Goal: Task Accomplishment & Management: Complete application form

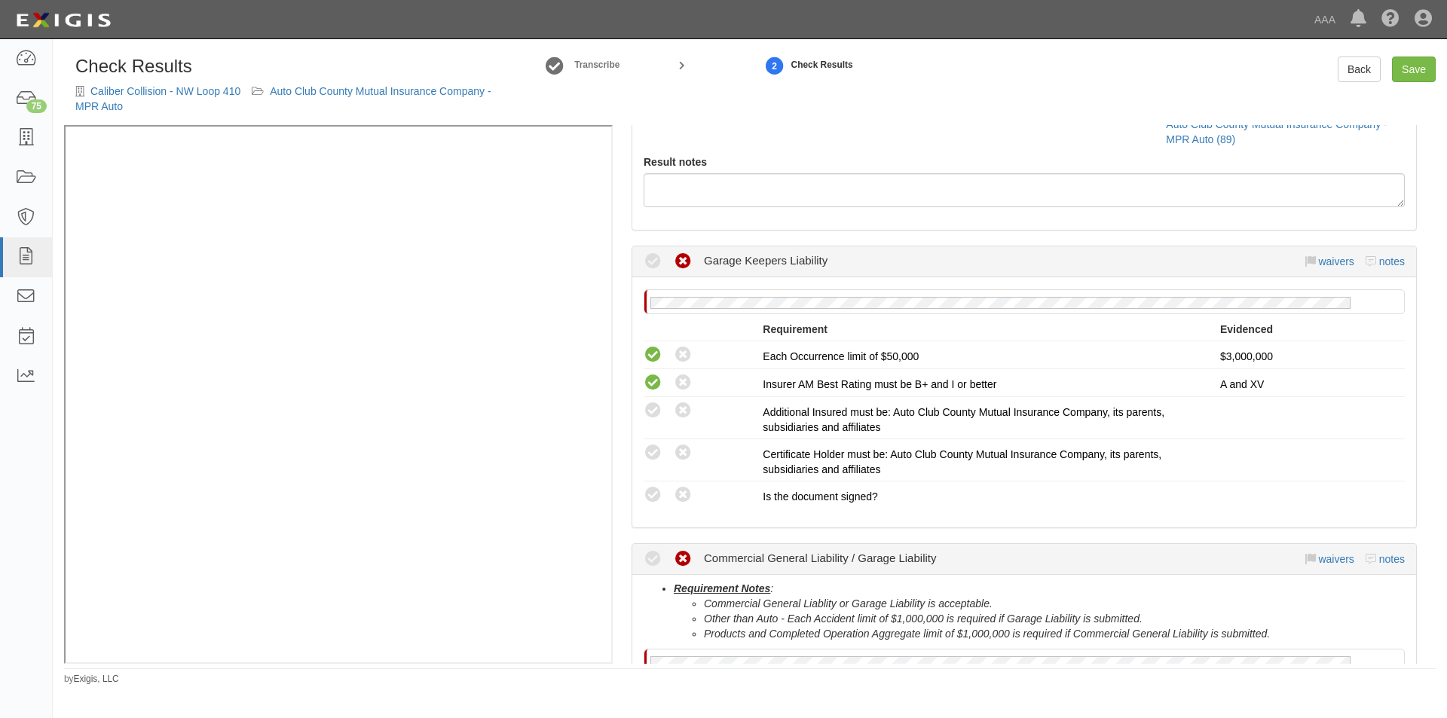
scroll to position [302, 0]
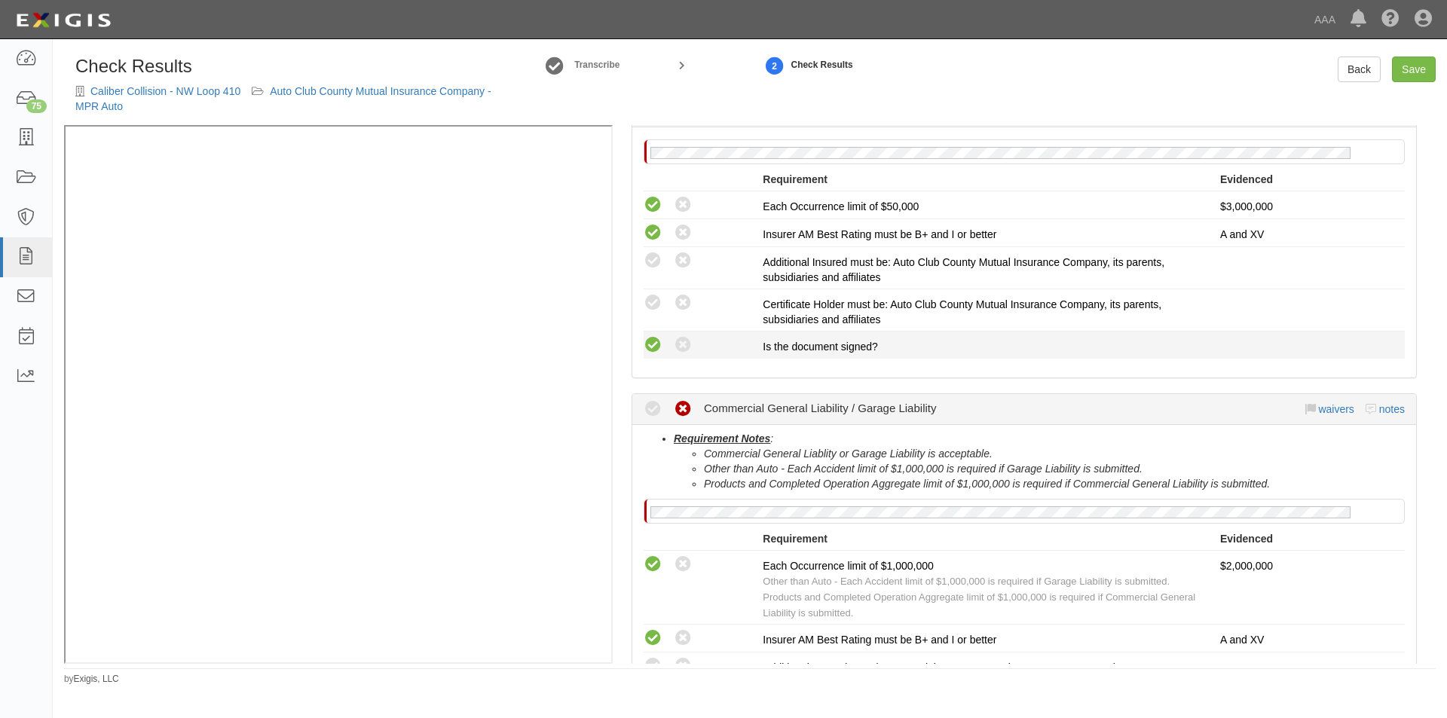
click at [657, 340] on icon at bounding box center [653, 345] width 19 height 19
radio input "true"
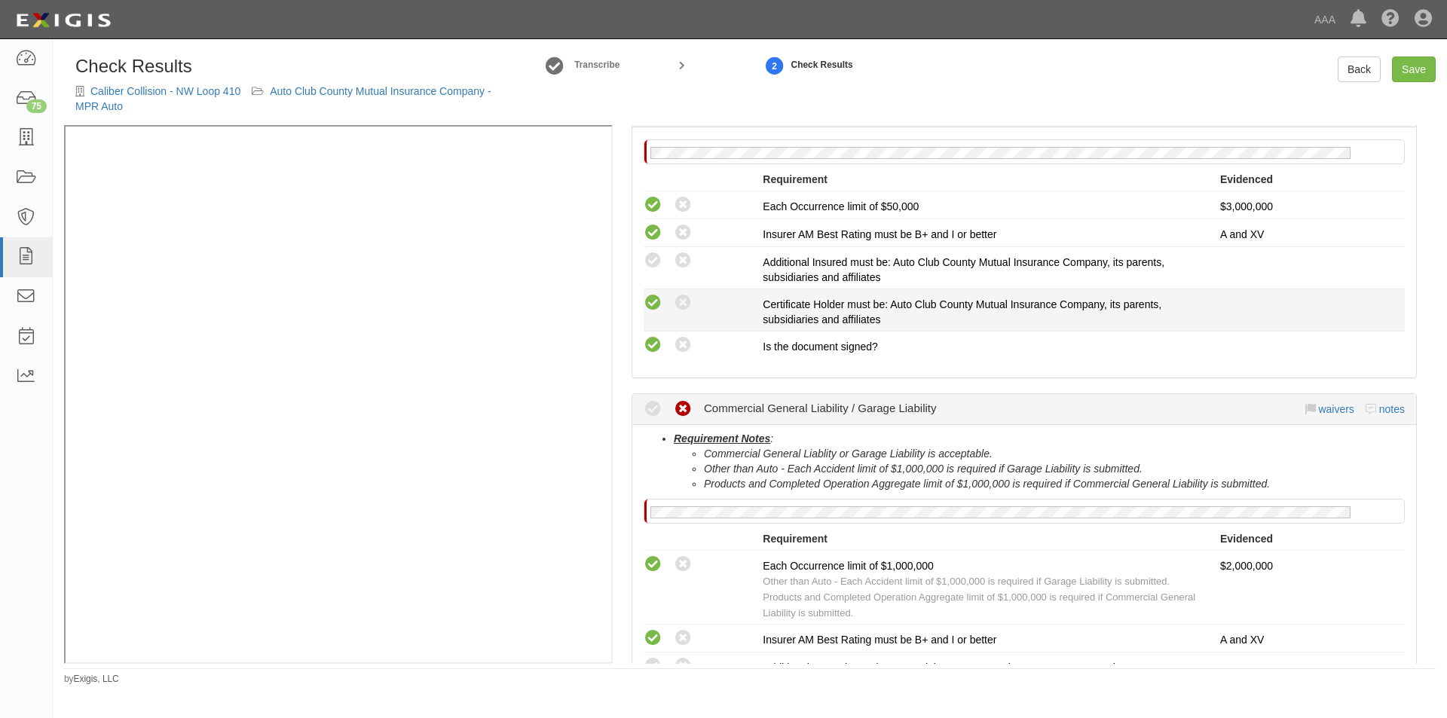
drag, startPoint x: 648, startPoint y: 306, endPoint x: 648, endPoint y: 278, distance: 27.9
click at [648, 305] on icon at bounding box center [653, 303] width 19 height 19
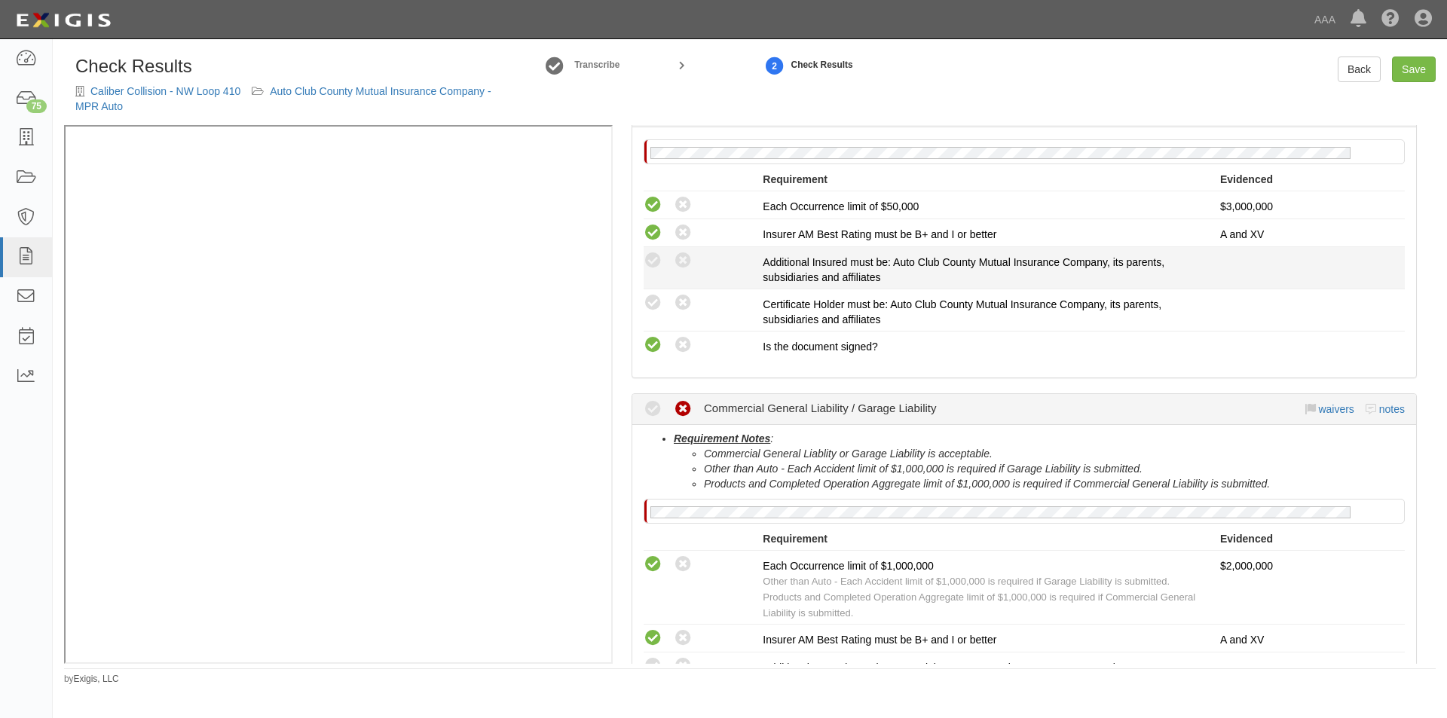
radio input "true"
click at [648, 263] on icon at bounding box center [653, 261] width 19 height 19
radio input "true"
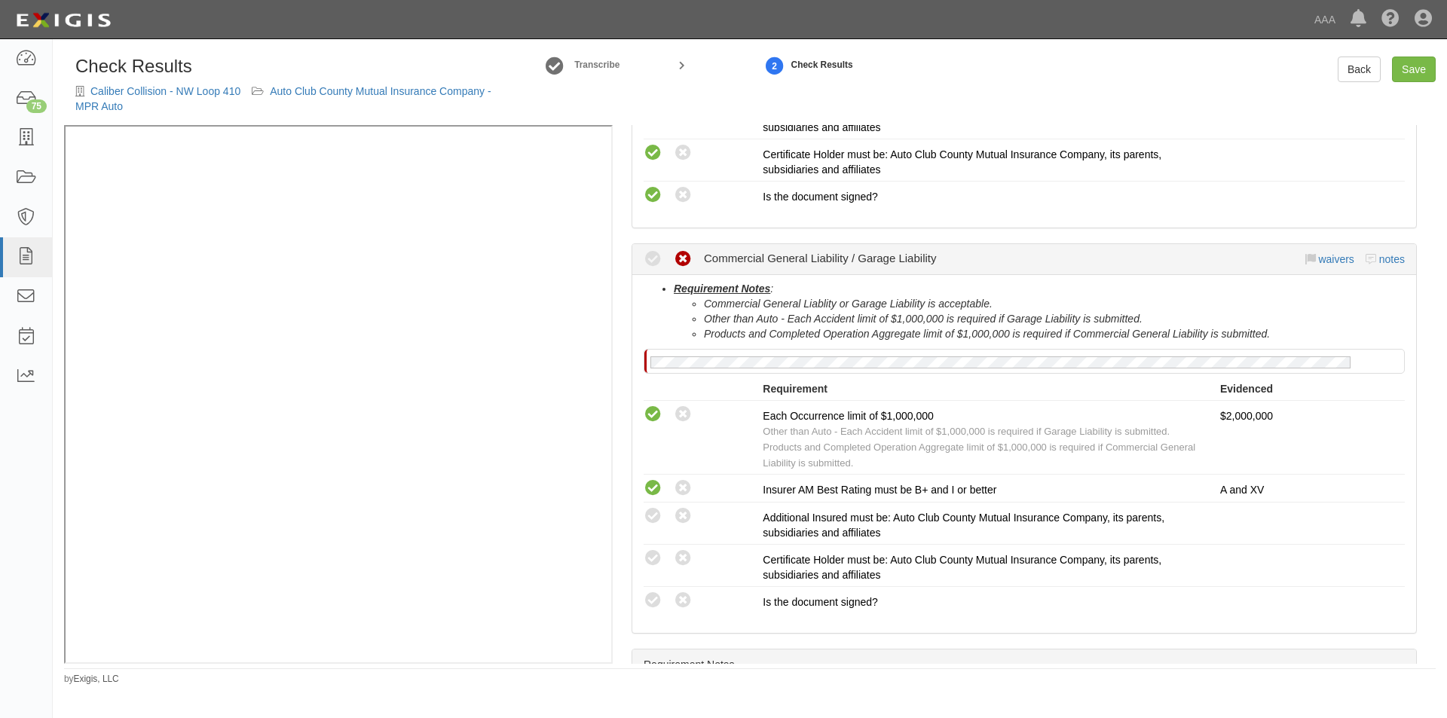
scroll to position [452, 0]
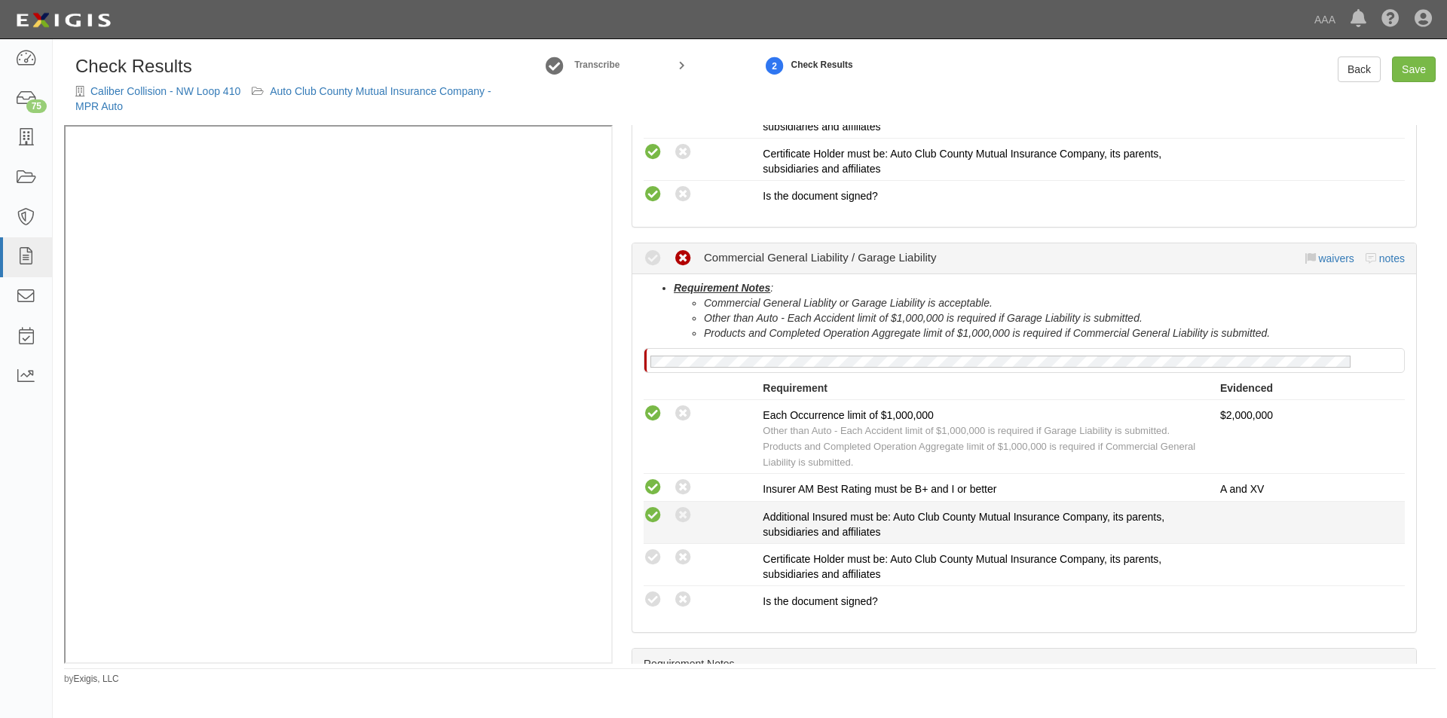
drag, startPoint x: 654, startPoint y: 509, endPoint x: 654, endPoint y: 518, distance: 9.0
click at [654, 510] on icon at bounding box center [653, 516] width 19 height 19
radio input "true"
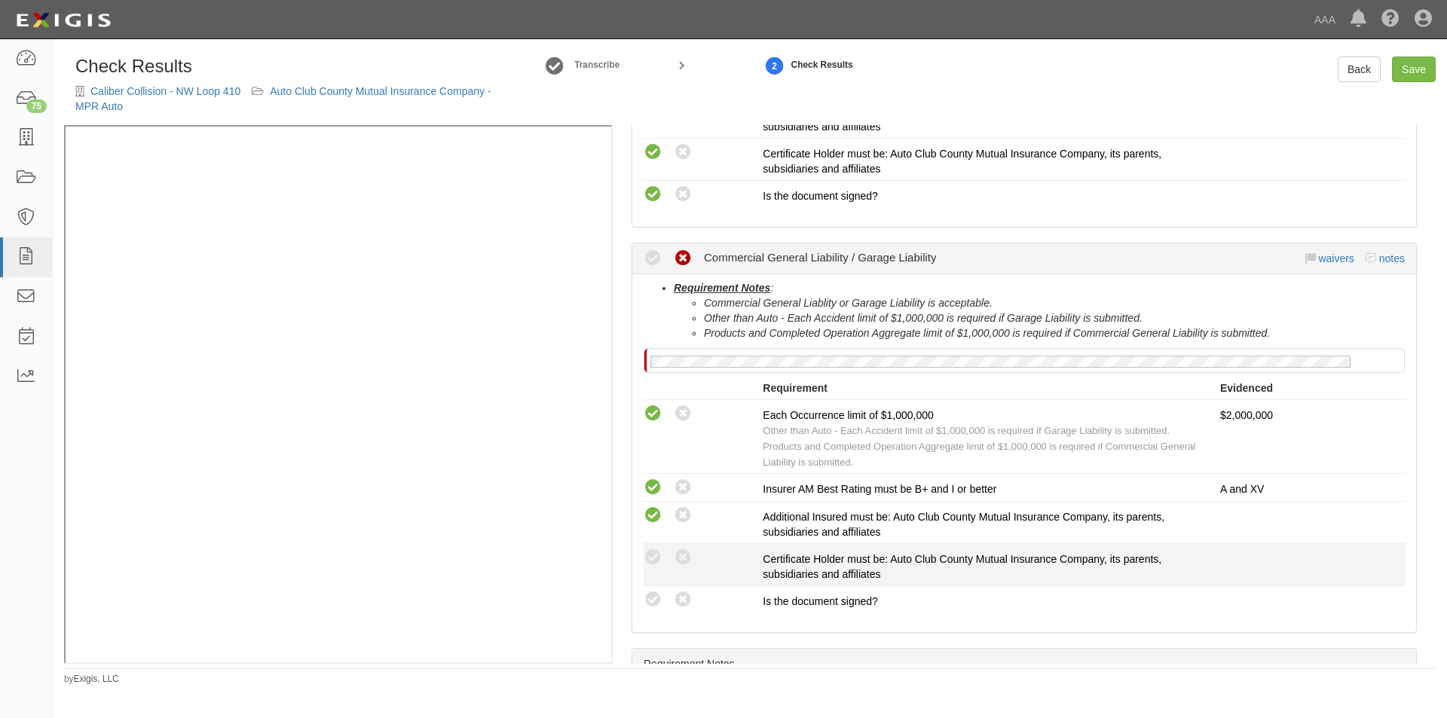
drag, startPoint x: 652, startPoint y: 550, endPoint x: 650, endPoint y: 577, distance: 27.2
click at [652, 555] on icon at bounding box center [653, 558] width 19 height 19
radio input "true"
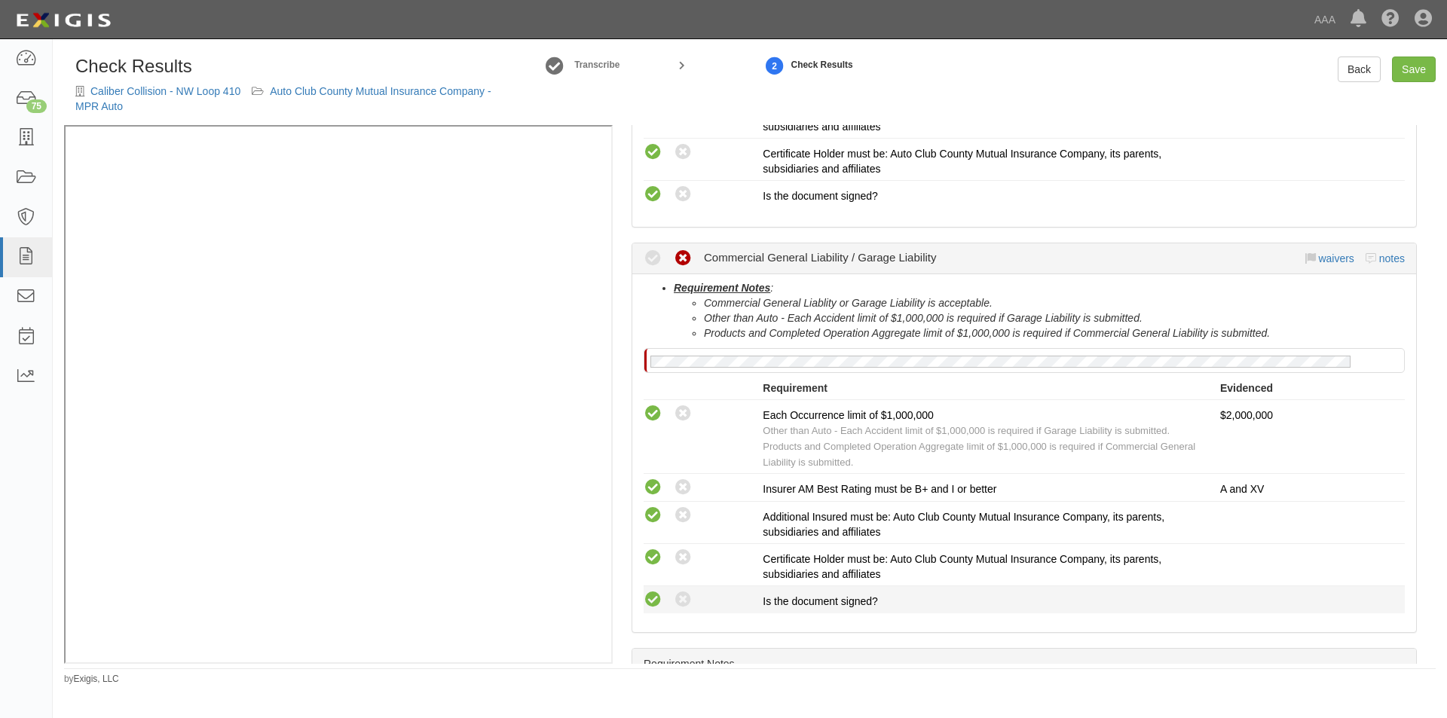
click at [644, 606] on icon at bounding box center [653, 600] width 19 height 19
radio input "true"
click at [1422, 63] on link "Save" at bounding box center [1414, 70] width 44 height 26
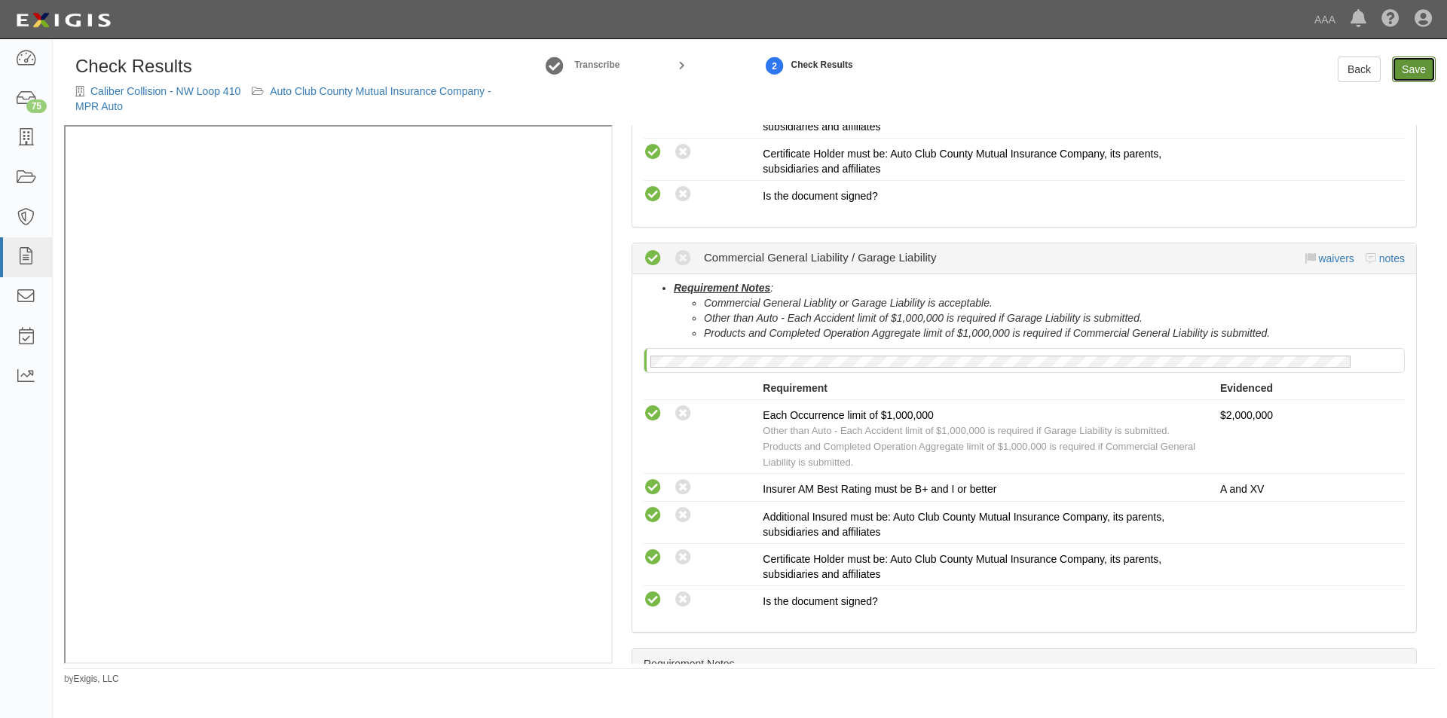
radio input "true"
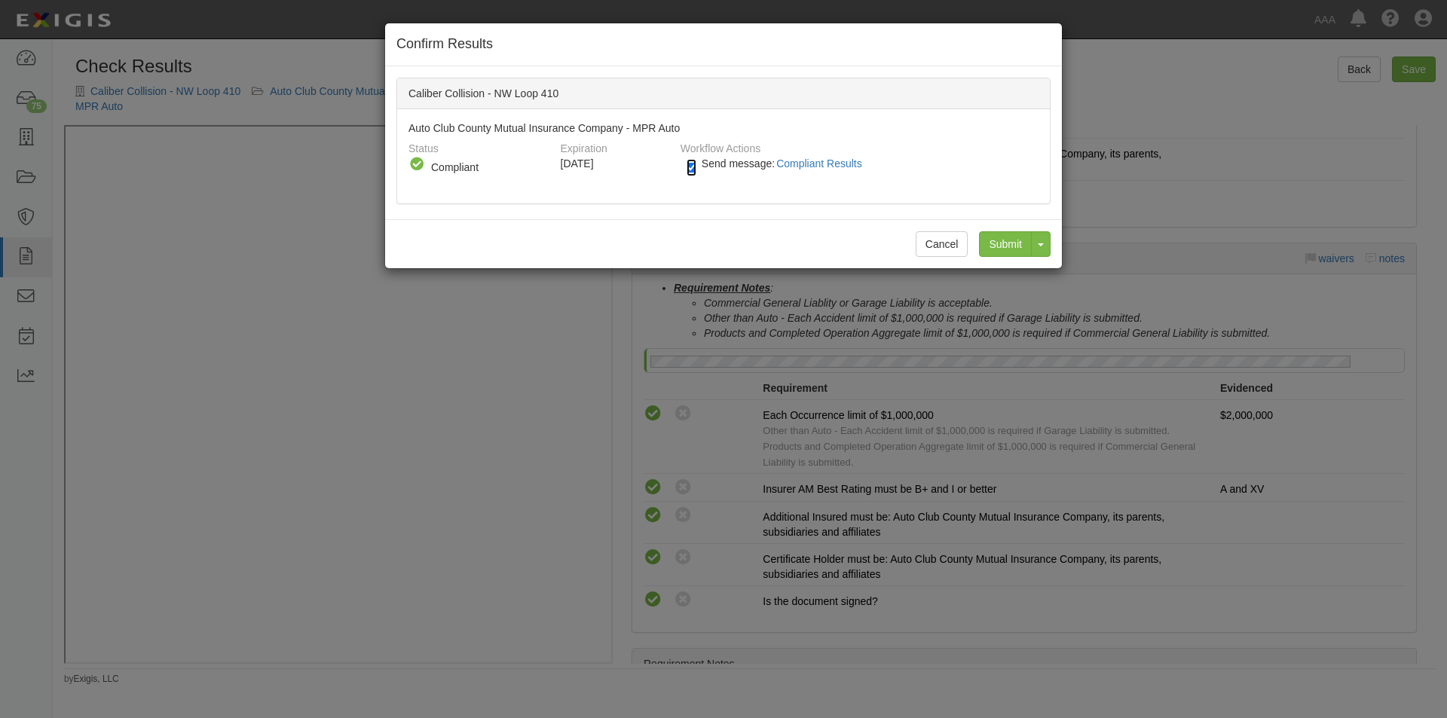
drag, startPoint x: 688, startPoint y: 166, endPoint x: 718, endPoint y: 180, distance: 33.4
click at [690, 167] on input "Send message: Compliant Results" at bounding box center [692, 167] width 10 height 17
checkbox input "false"
click at [1000, 237] on input "Submit" at bounding box center [1005, 244] width 53 height 26
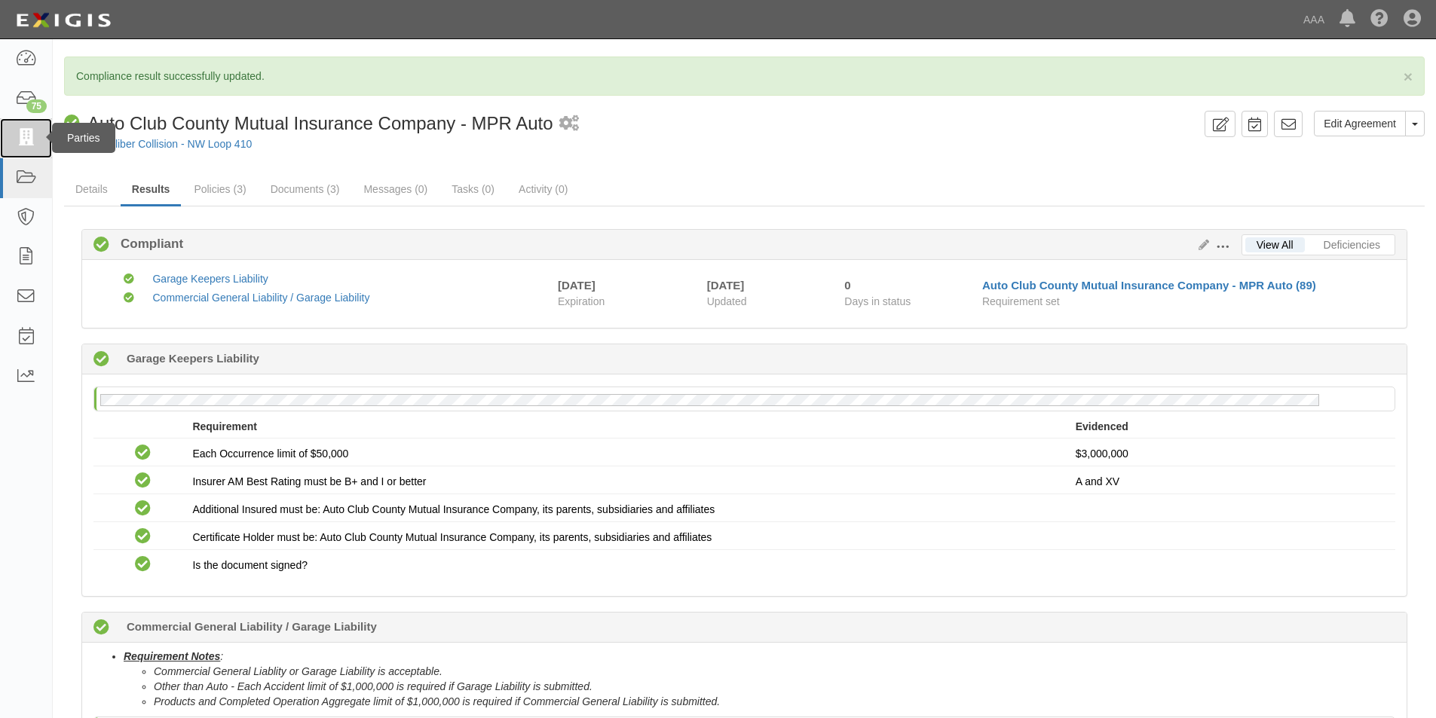
click at [22, 130] on icon at bounding box center [25, 138] width 21 height 17
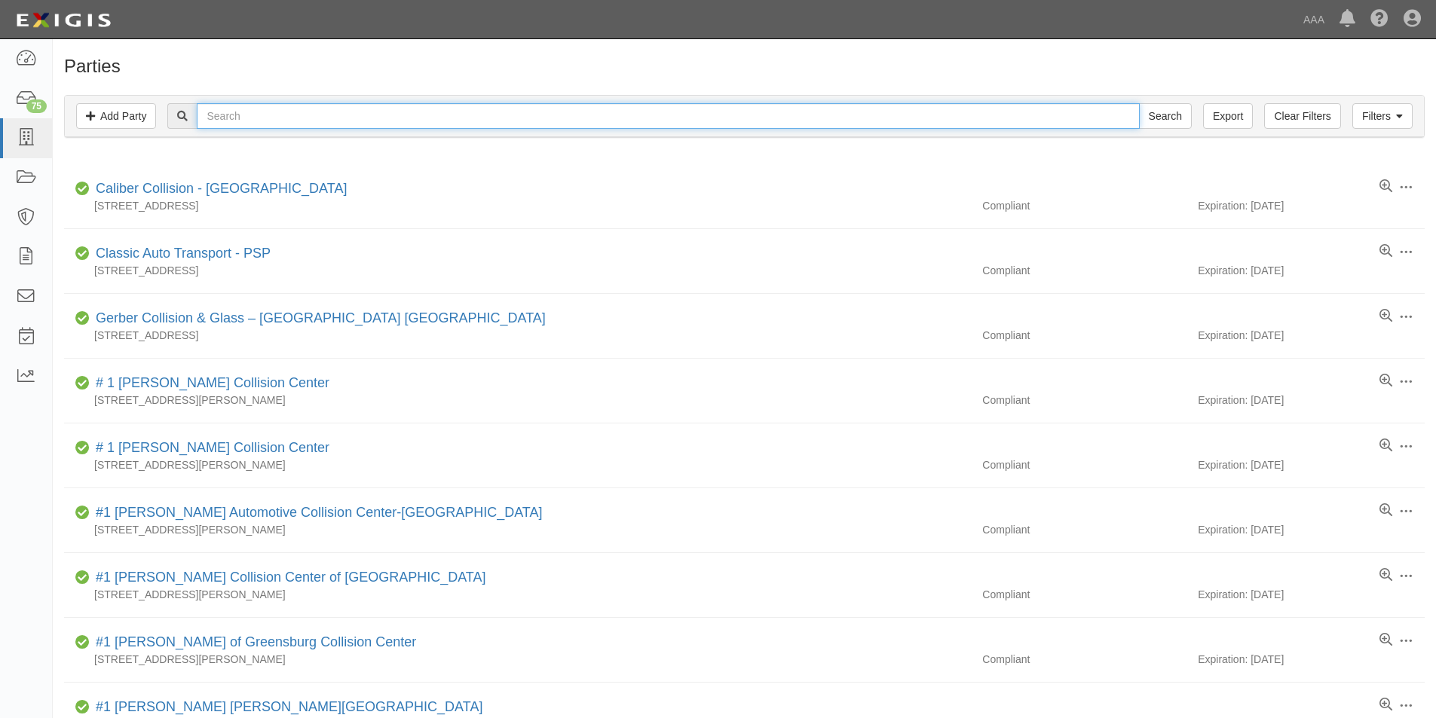
click at [231, 121] on input "text" at bounding box center [668, 116] width 942 height 26
type input "overland park metca"
click at [1139, 103] on input "Search" at bounding box center [1165, 116] width 53 height 26
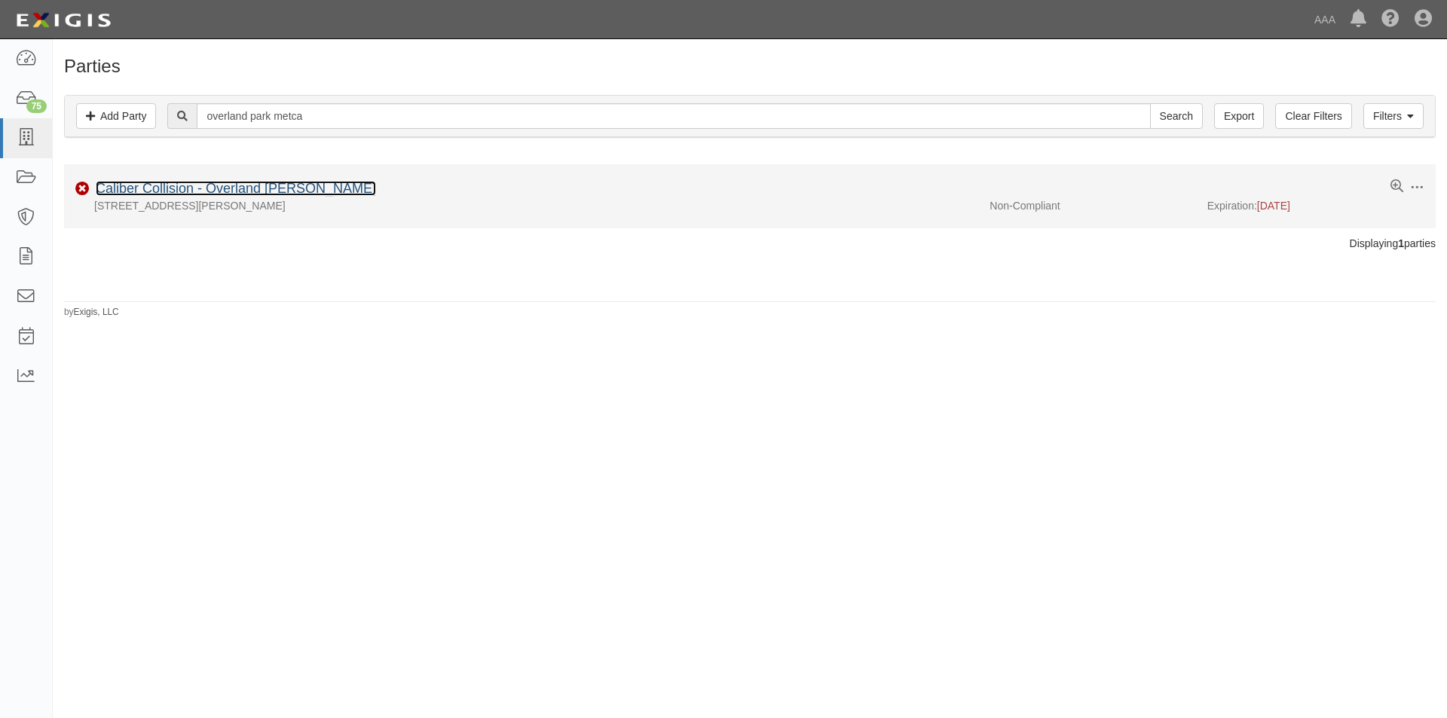
click at [191, 185] on link "Caliber Collision - Overland Park Metcalf" at bounding box center [236, 188] width 280 height 15
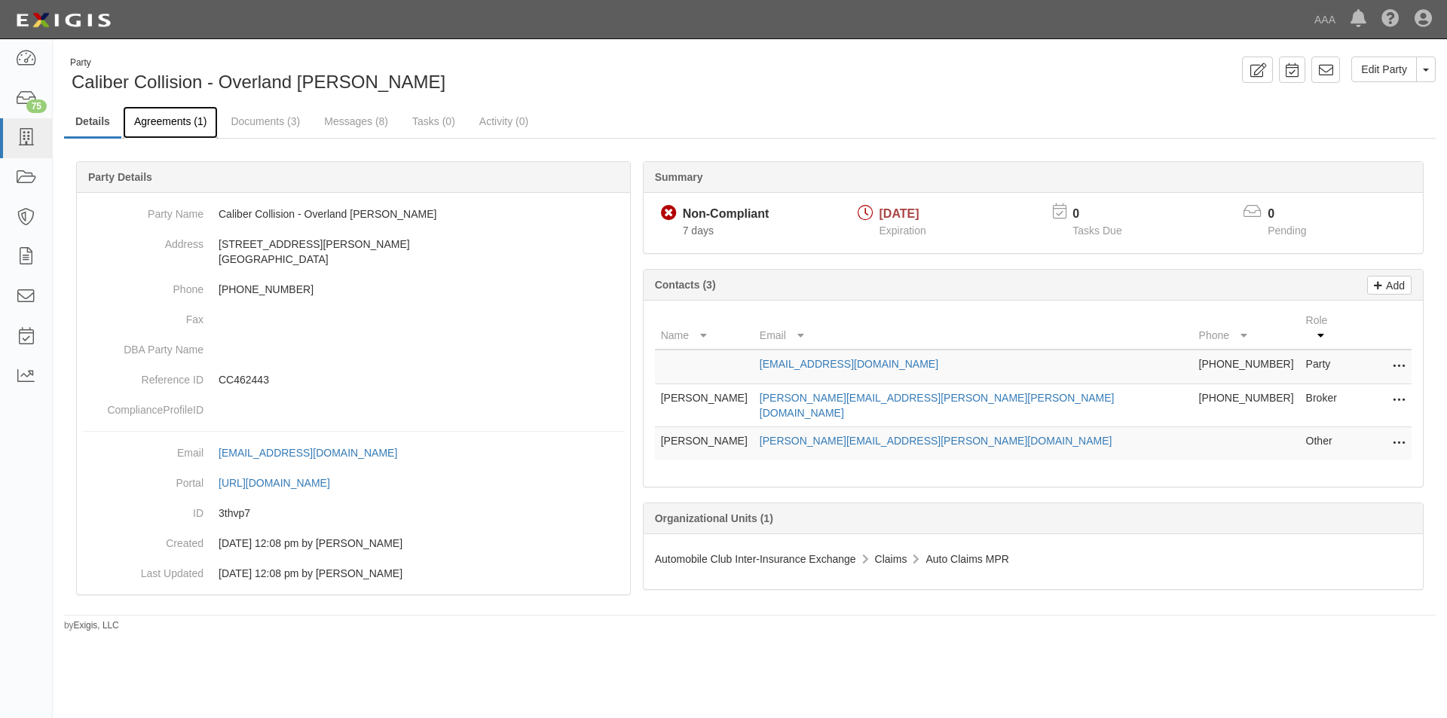
click at [185, 124] on link "Agreements (1)" at bounding box center [170, 122] width 95 height 32
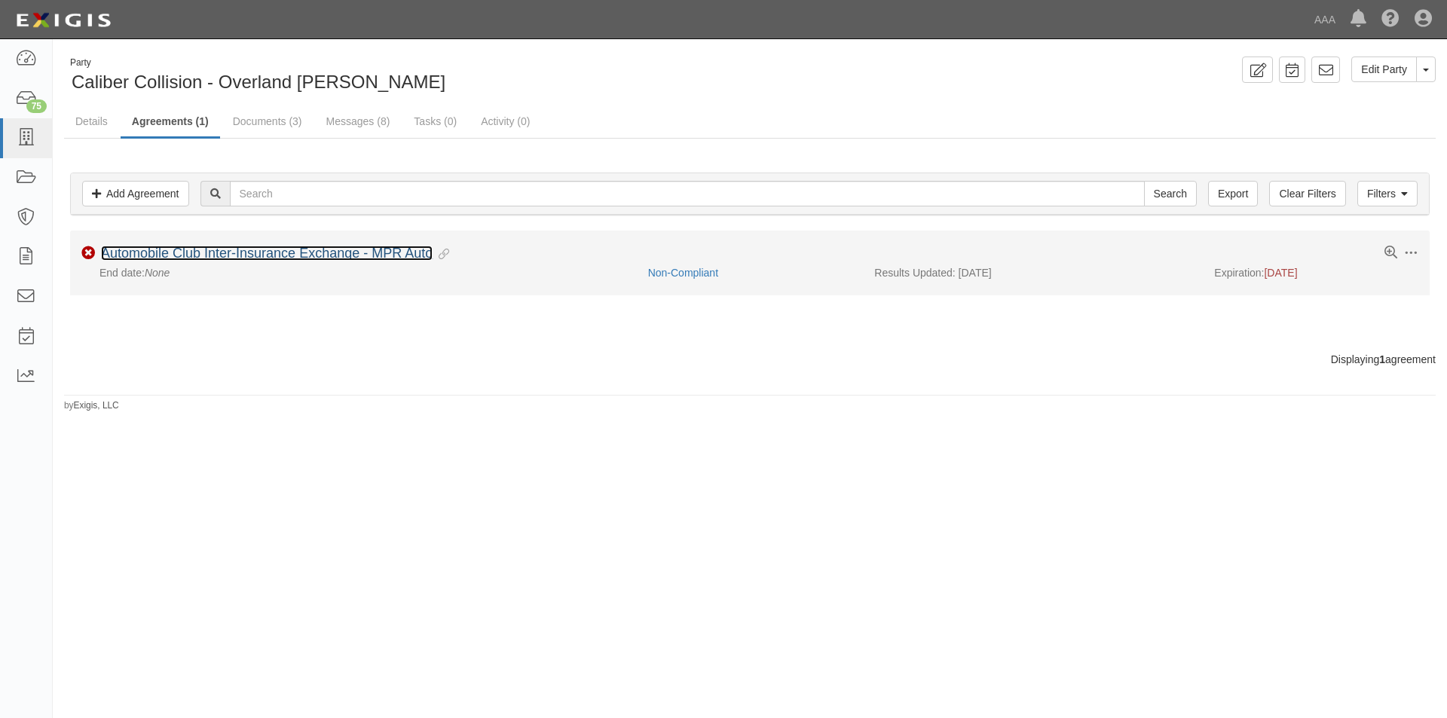
click at [222, 254] on link "Automobile Club Inter-Insurance Exchange - MPR Auto" at bounding box center [267, 253] width 332 height 15
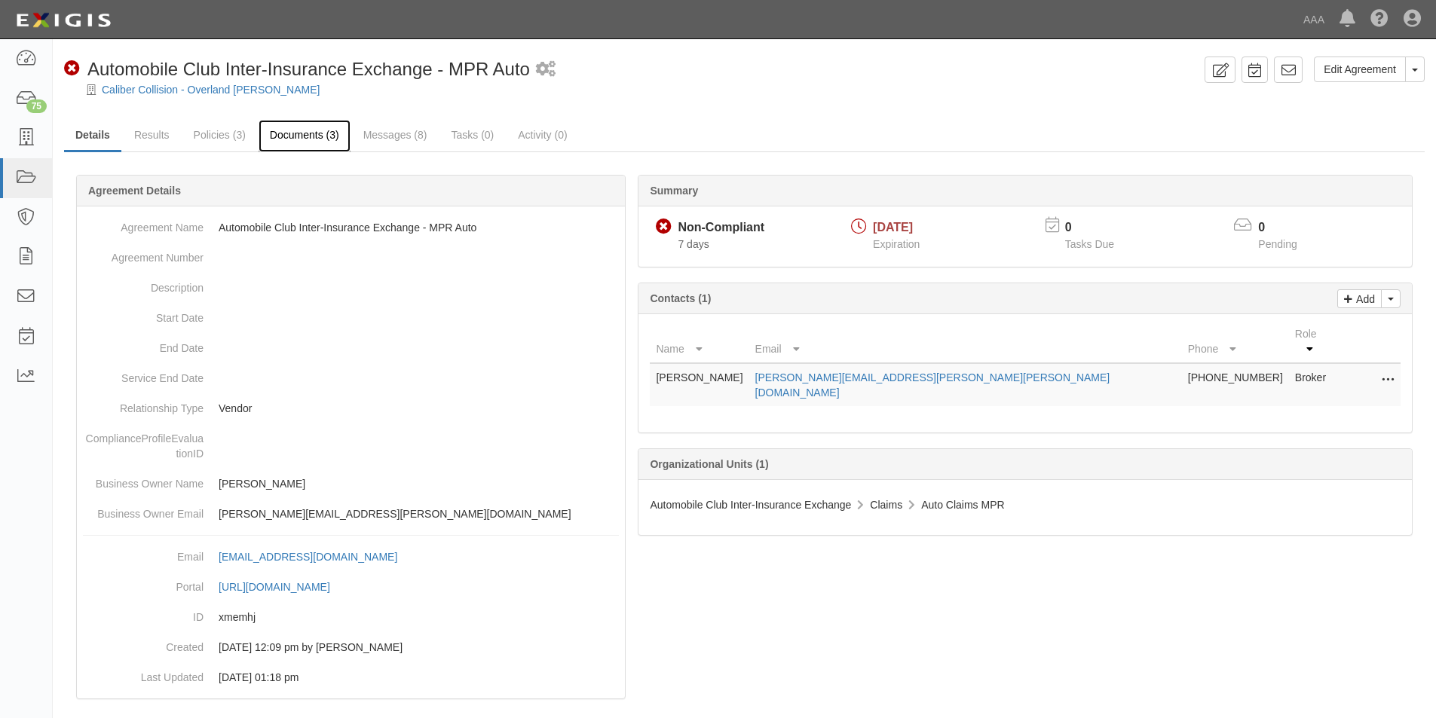
click at [295, 136] on link "Documents (3)" at bounding box center [305, 136] width 92 height 32
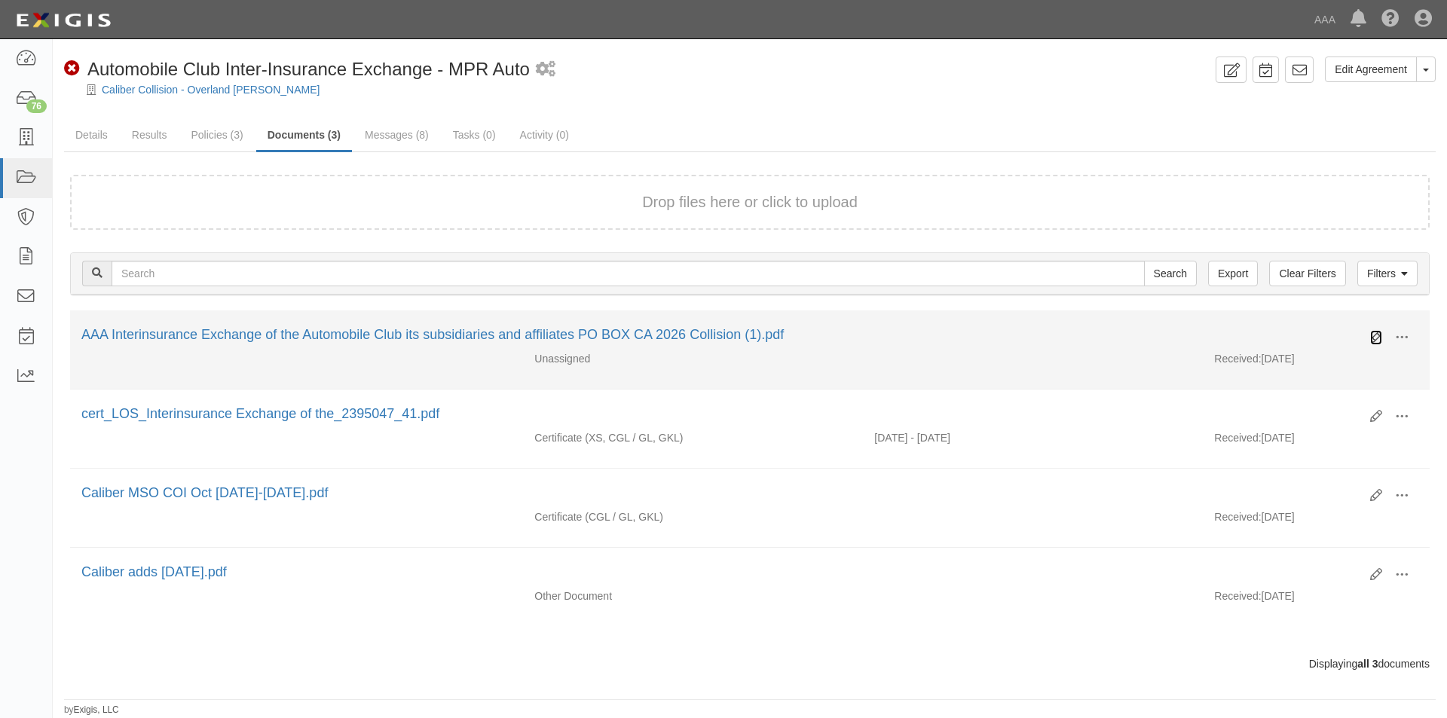
click at [1376, 336] on icon at bounding box center [1376, 338] width 12 height 12
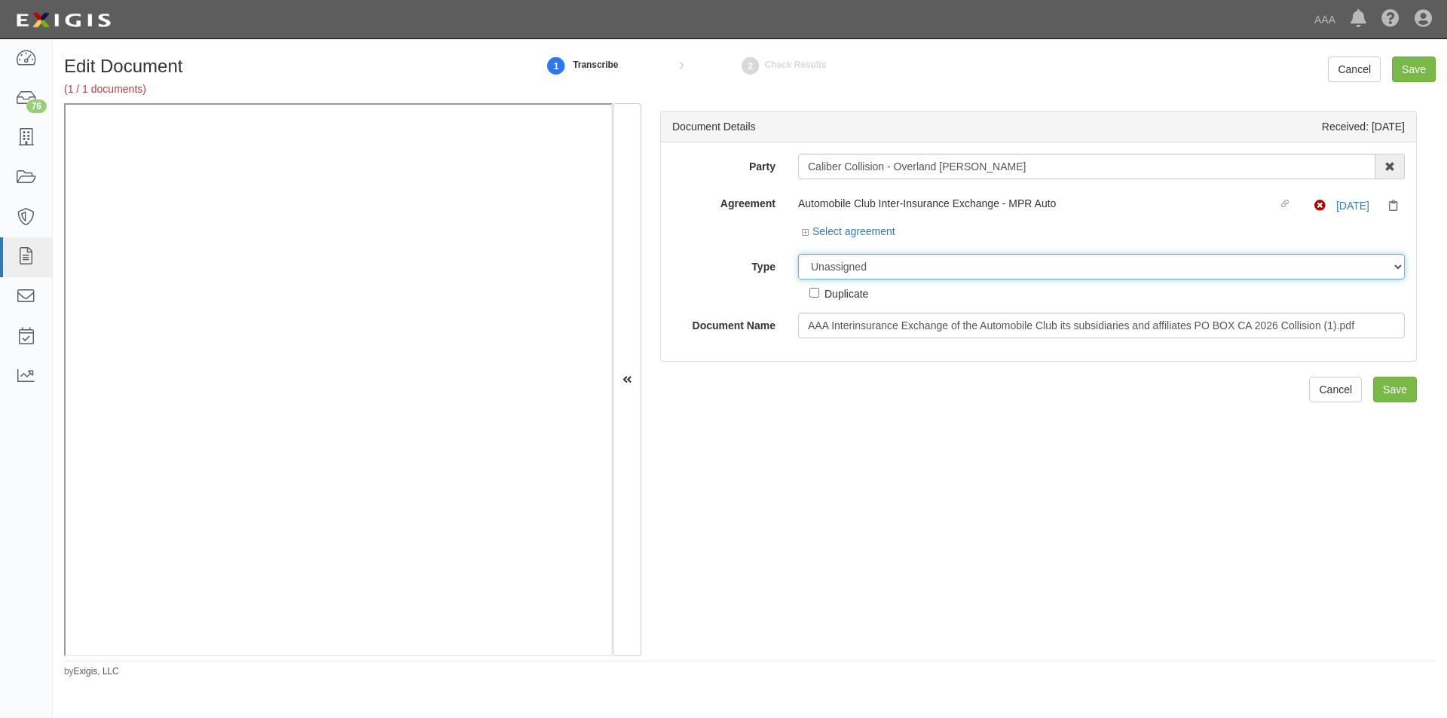
click at [889, 267] on select "Unassigned Binder Cancellation Notice Certificate Contract Endorsement Insuranc…" at bounding box center [1101, 267] width 607 height 26
select select "CertificateDetail"
click at [798, 254] on select "Unassigned Binder Cancellation Notice Certificate Contract Endorsement Insuranc…" at bounding box center [1101, 267] width 607 height 26
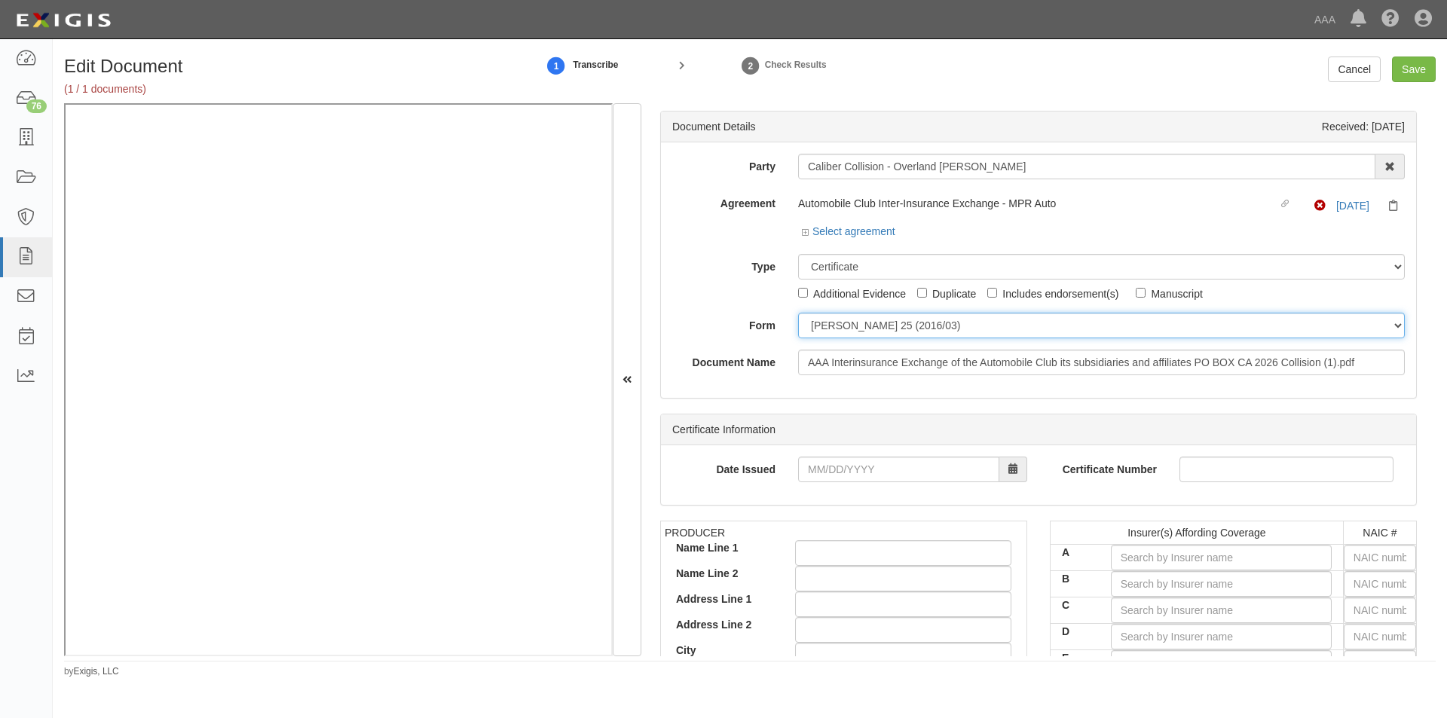
click at [840, 326] on select "ACORD 25 (2016/03) ACORD 101 ACORD 855 NY (2014/05) General" at bounding box center [1101, 326] width 607 height 26
select select "GeneralFormDetail"
click at [798, 313] on select "ACORD 25 (2016/03) ACORD 101 ACORD 855 NY (2014/05) General" at bounding box center [1101, 326] width 607 height 26
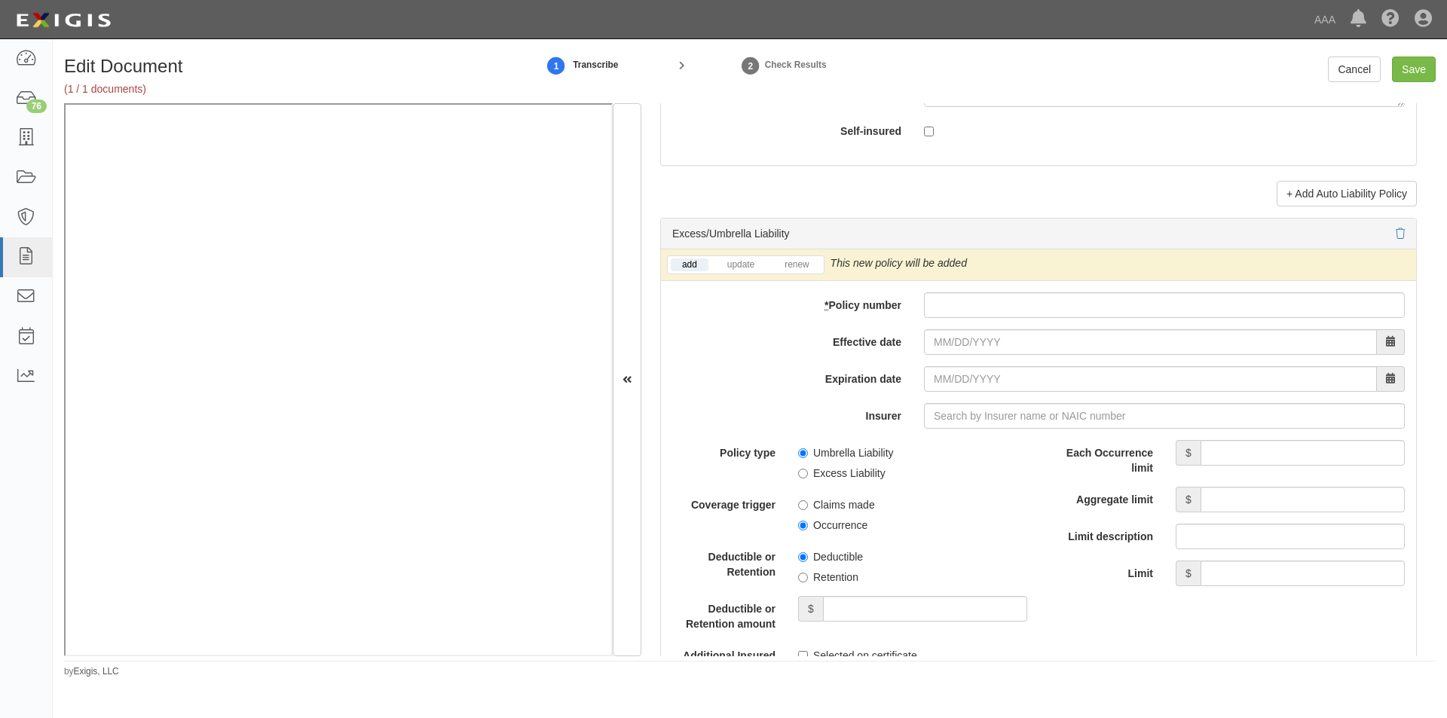
scroll to position [2858, 0]
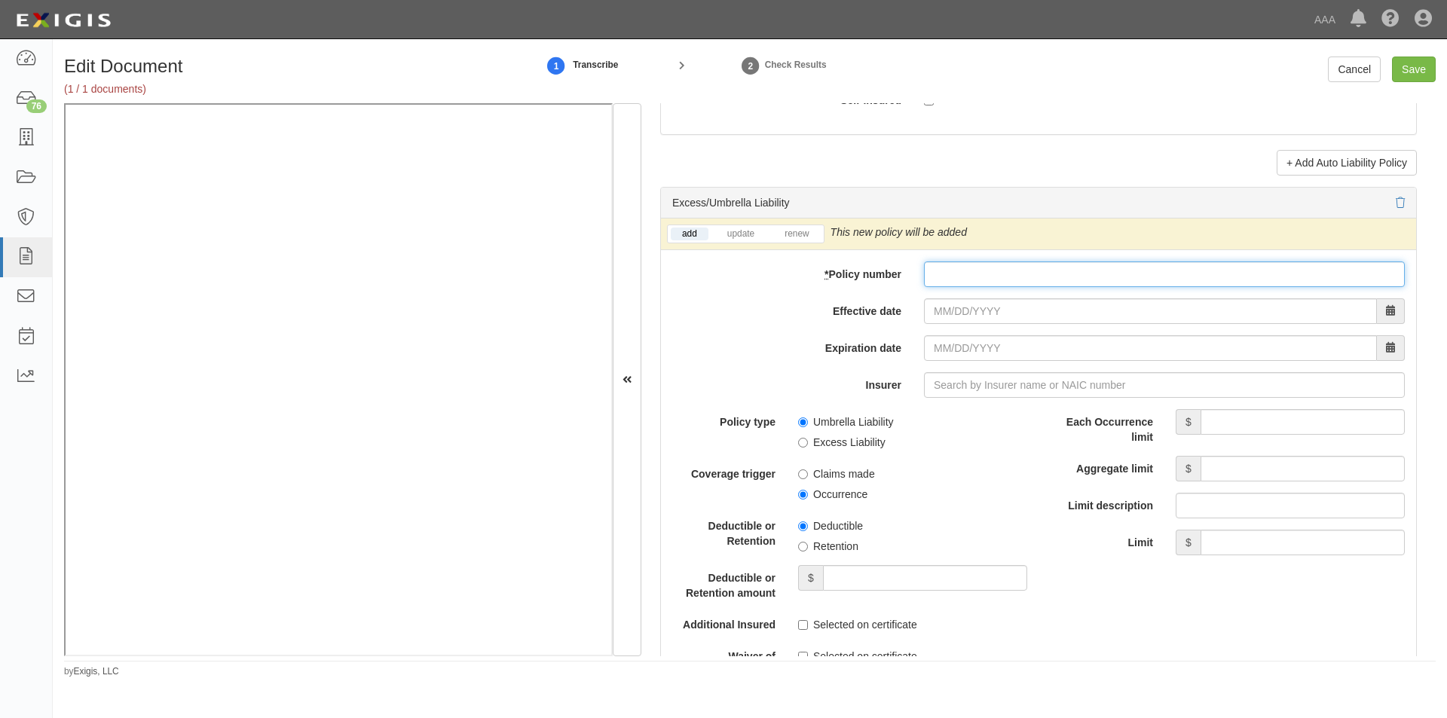
click at [1147, 277] on input "* Policy number" at bounding box center [1164, 275] width 481 height 26
type input "TH7-691-466402-045"
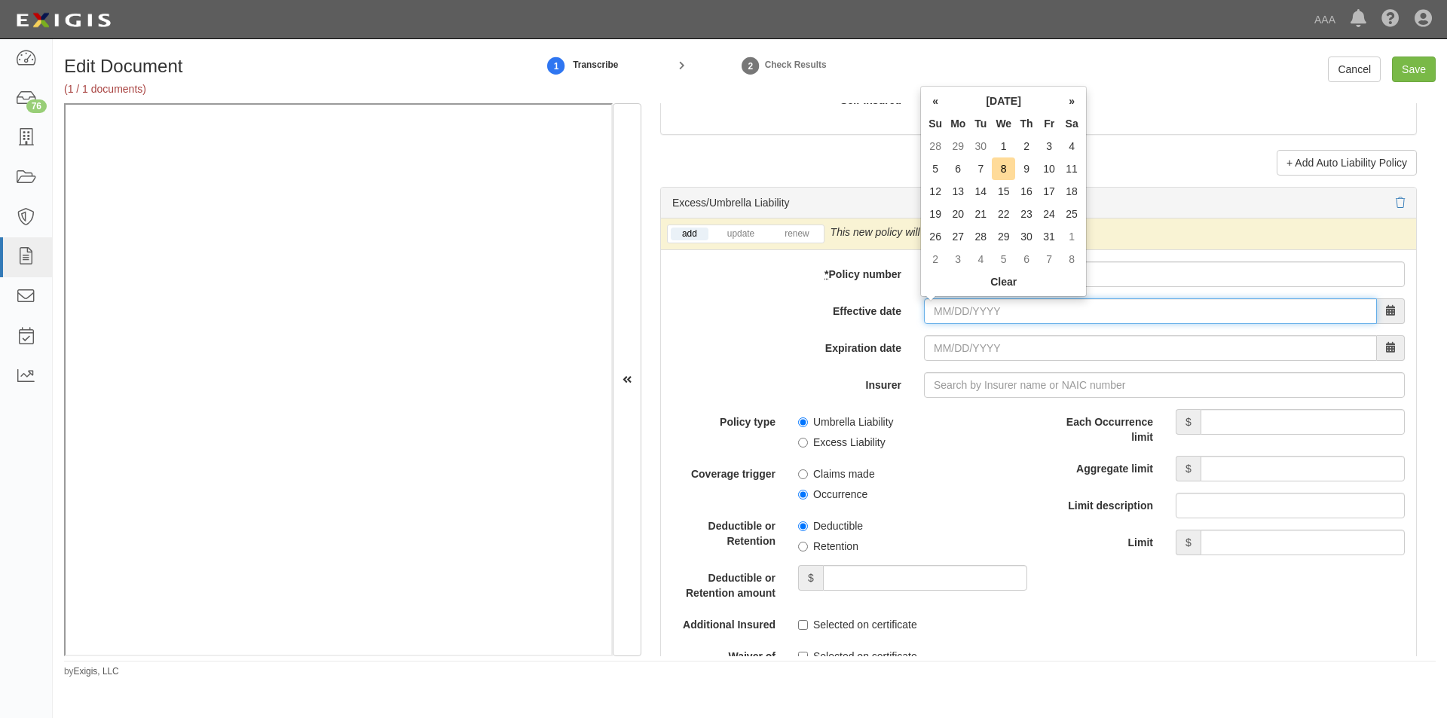
click at [1082, 313] on input "Effective date" at bounding box center [1150, 311] width 453 height 26
click at [999, 144] on td "1" at bounding box center [1003, 146] width 23 height 23
type input "10/01/2025"
type input "10/01/2026"
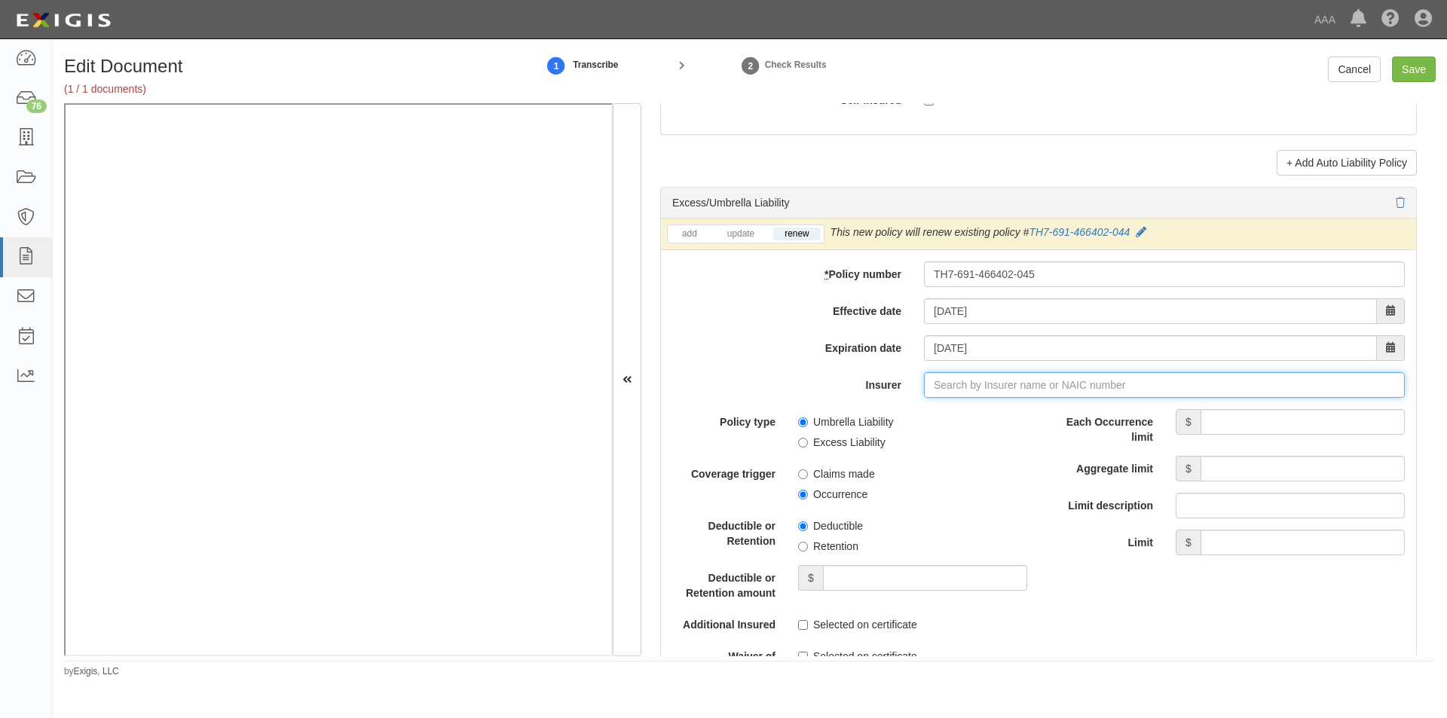
click at [931, 393] on input "Insurer" at bounding box center [1164, 385] width 481 height 26
click at [917, 407] on div "Liberty Insurance Corporation ( 42404 ) A XV Rating" at bounding box center [961, 414] width 268 height 20
type input "Liberty Insurance Corporation (42404) A XV Rating"
click at [798, 422] on input "Umbrella Liability" at bounding box center [803, 423] width 10 height 10
radio input "true"
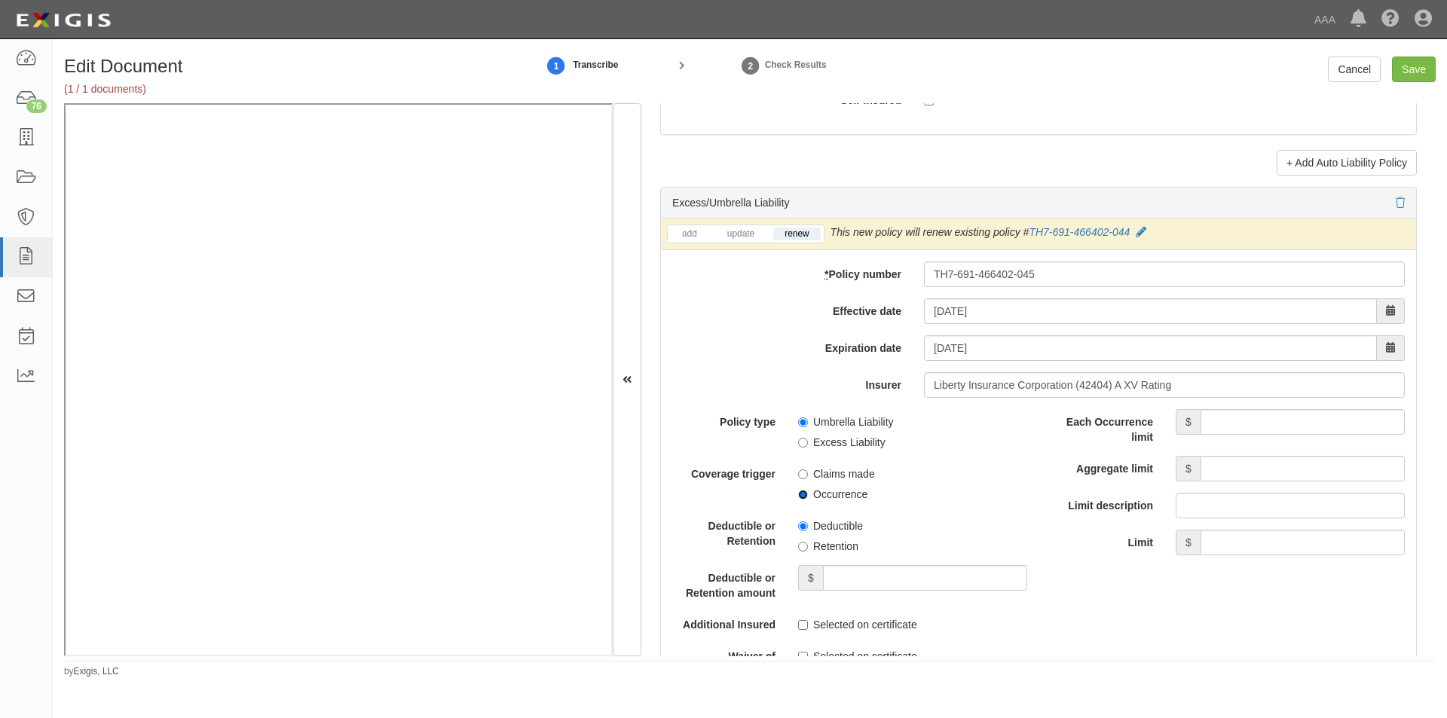
click at [799, 493] on input "Occurrence" at bounding box center [803, 495] width 10 height 10
radio input "true"
click at [1260, 416] on input "Each Occurrence limit" at bounding box center [1303, 422] width 204 height 26
drag, startPoint x: 1326, startPoint y: 427, endPoint x: 1433, endPoint y: 417, distance: 107.6
click at [1433, 417] on div "Document Details Received: 10/08/2025 Party Caliber Collision - Overland Park M…" at bounding box center [1038, 379] width 794 height 553
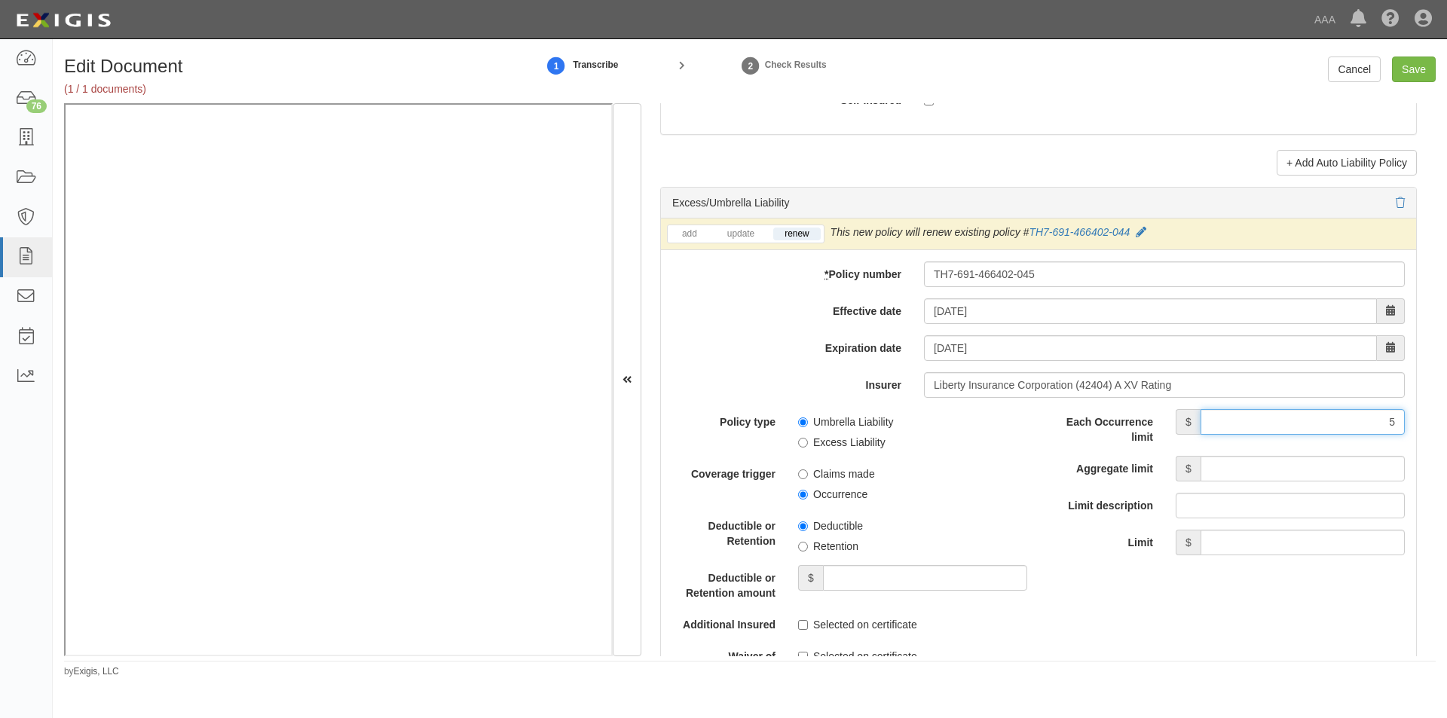
type input "5,000,000"
click at [1240, 471] on input "Aggregate limit" at bounding box center [1303, 469] width 204 height 26
type input "5,000,000"
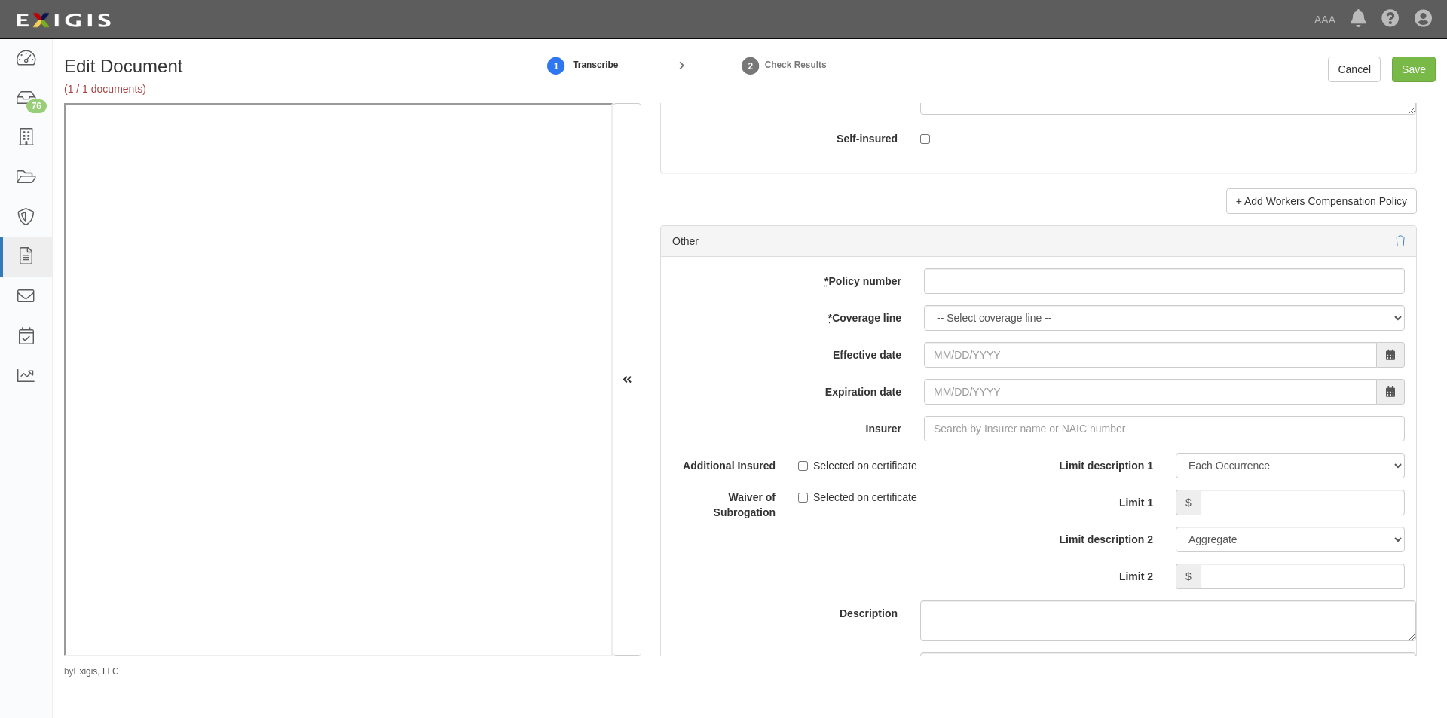
scroll to position [4238, 0]
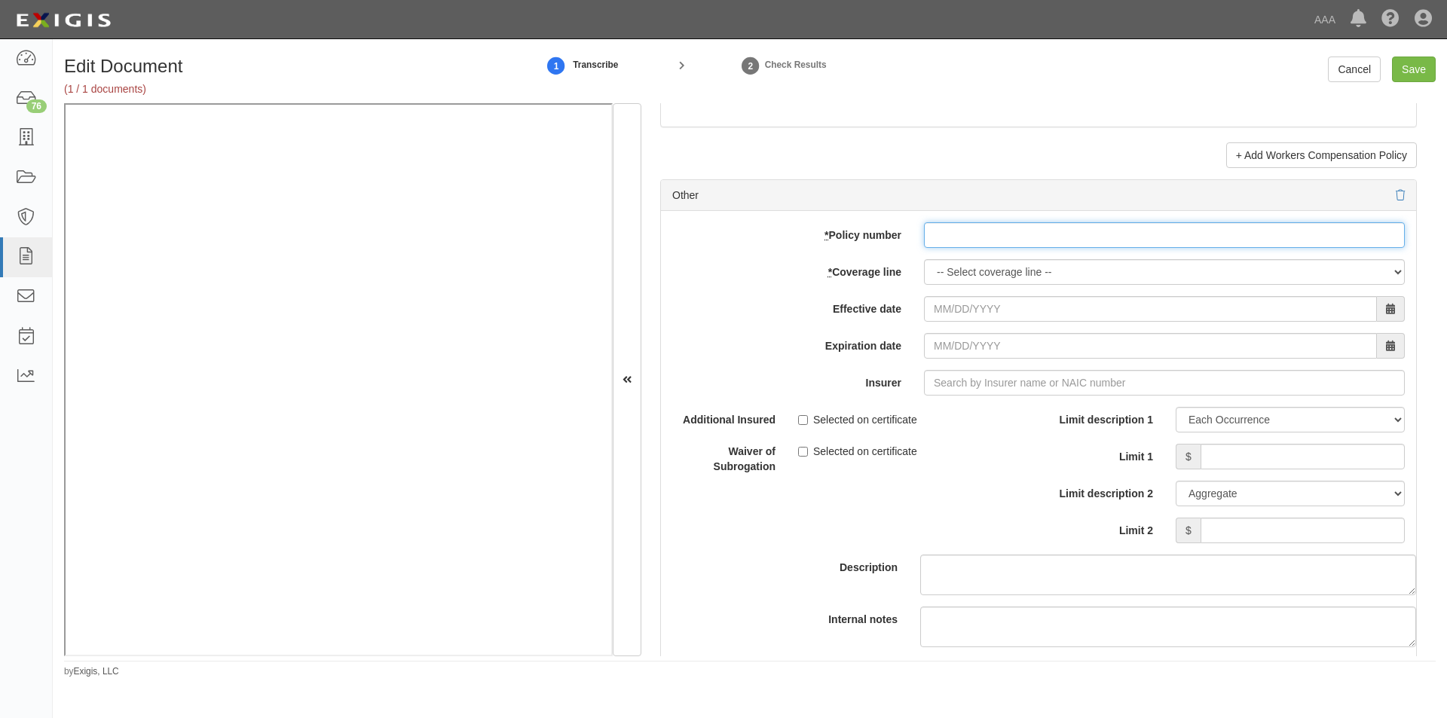
click at [1018, 236] on input "* Policy number" at bounding box center [1164, 235] width 481 height 26
type input "EB2-C9B-466402-095"
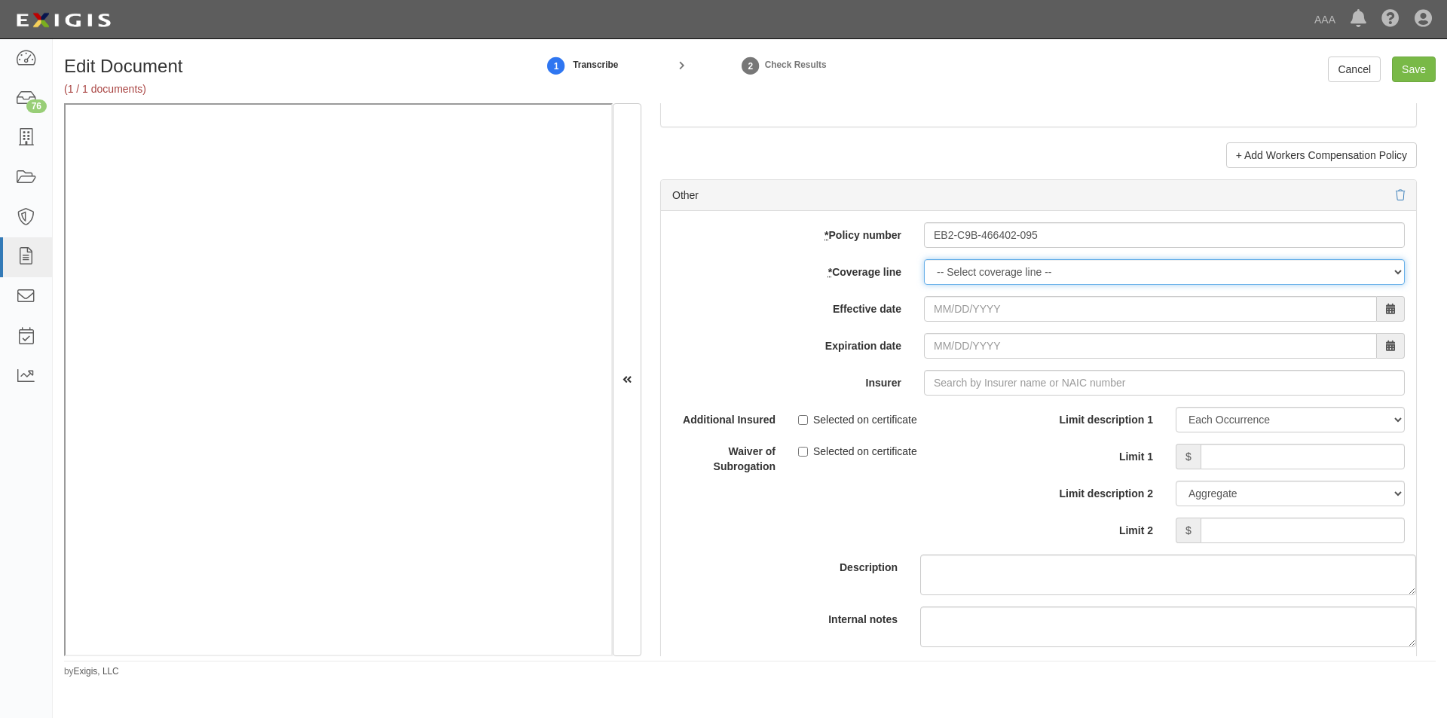
click at [1015, 268] on select "-- Select coverage line -- Asbestos Abatement Auto Physical Damage Boiler & Mac…" at bounding box center [1164, 272] width 481 height 26
select select "70"
click at [924, 285] on select "-- Select coverage line -- Asbestos Abatement Auto Physical Damage Boiler & Mac…" at bounding box center [1164, 272] width 481 height 26
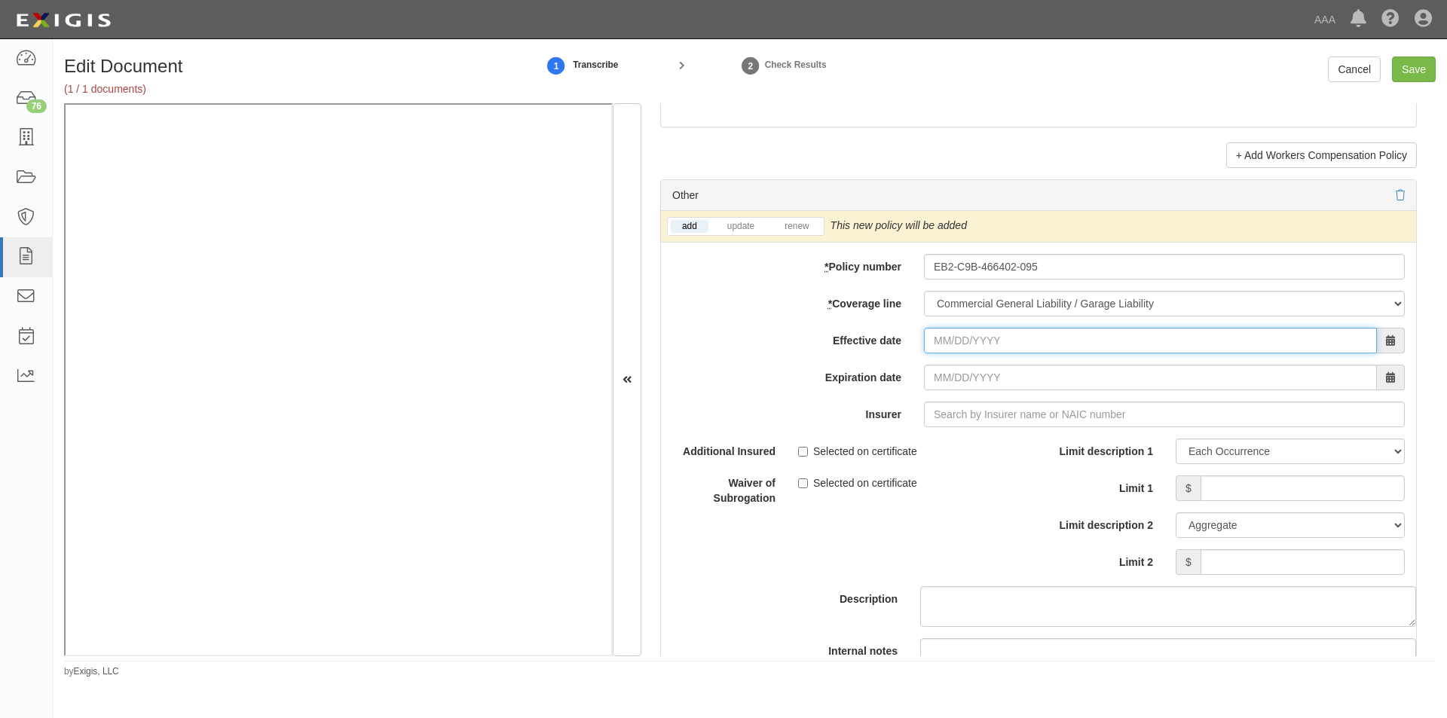
click at [981, 344] on input "Effective date" at bounding box center [1150, 341] width 453 height 26
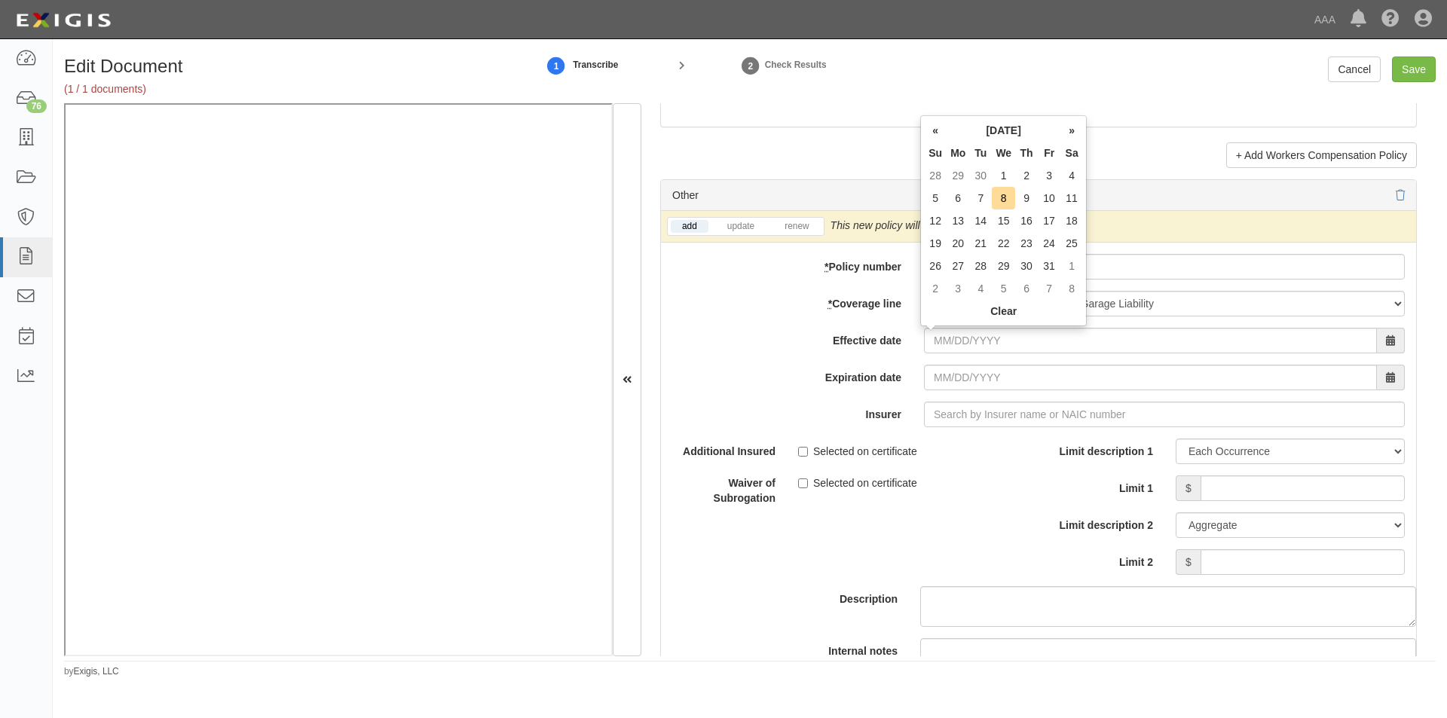
drag, startPoint x: 1006, startPoint y: 172, endPoint x: 1007, endPoint y: 181, distance: 9.1
click at [1006, 172] on td "1" at bounding box center [1003, 175] width 23 height 23
type input "10/01/2025"
type input "10/01/2026"
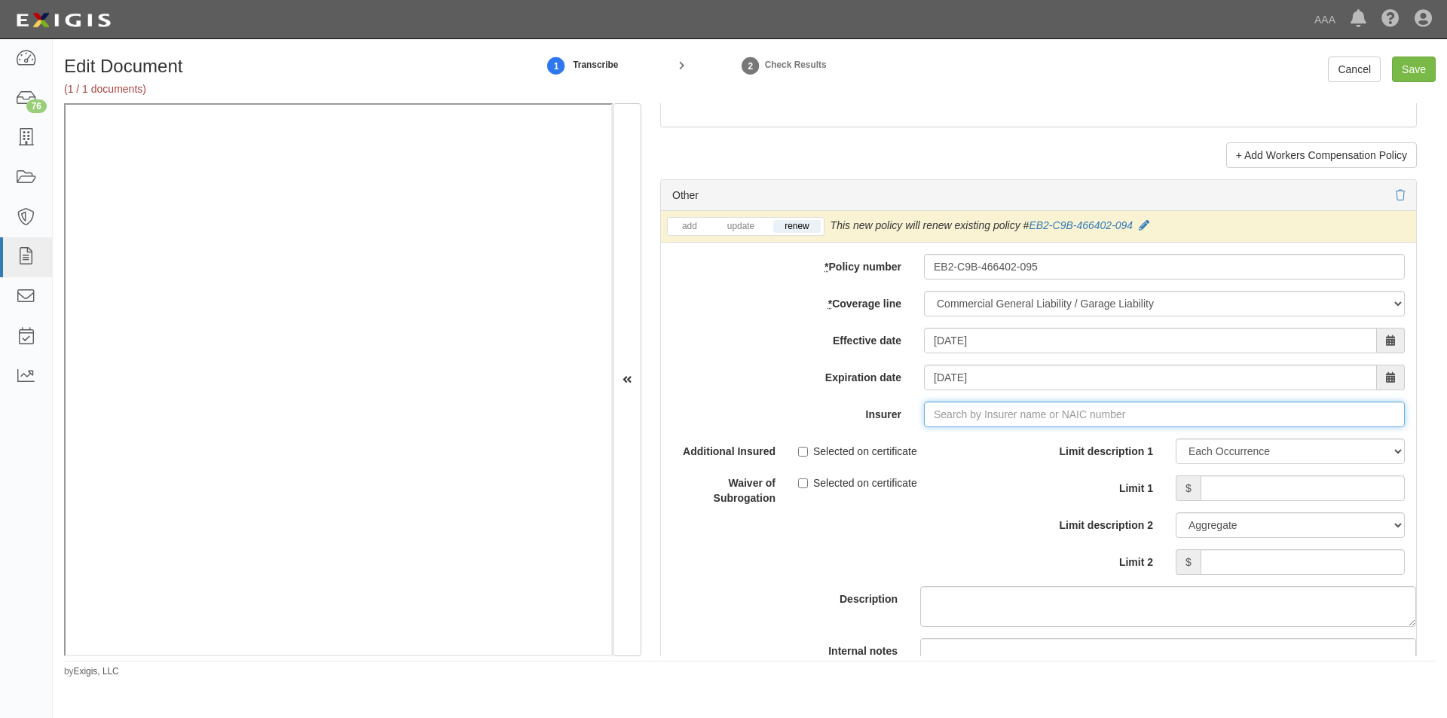
click at [966, 421] on input "Insurer" at bounding box center [1164, 415] width 481 height 26
type input "21st Century Advantage Insurance Company (25232) NR Rating"
type input "23"
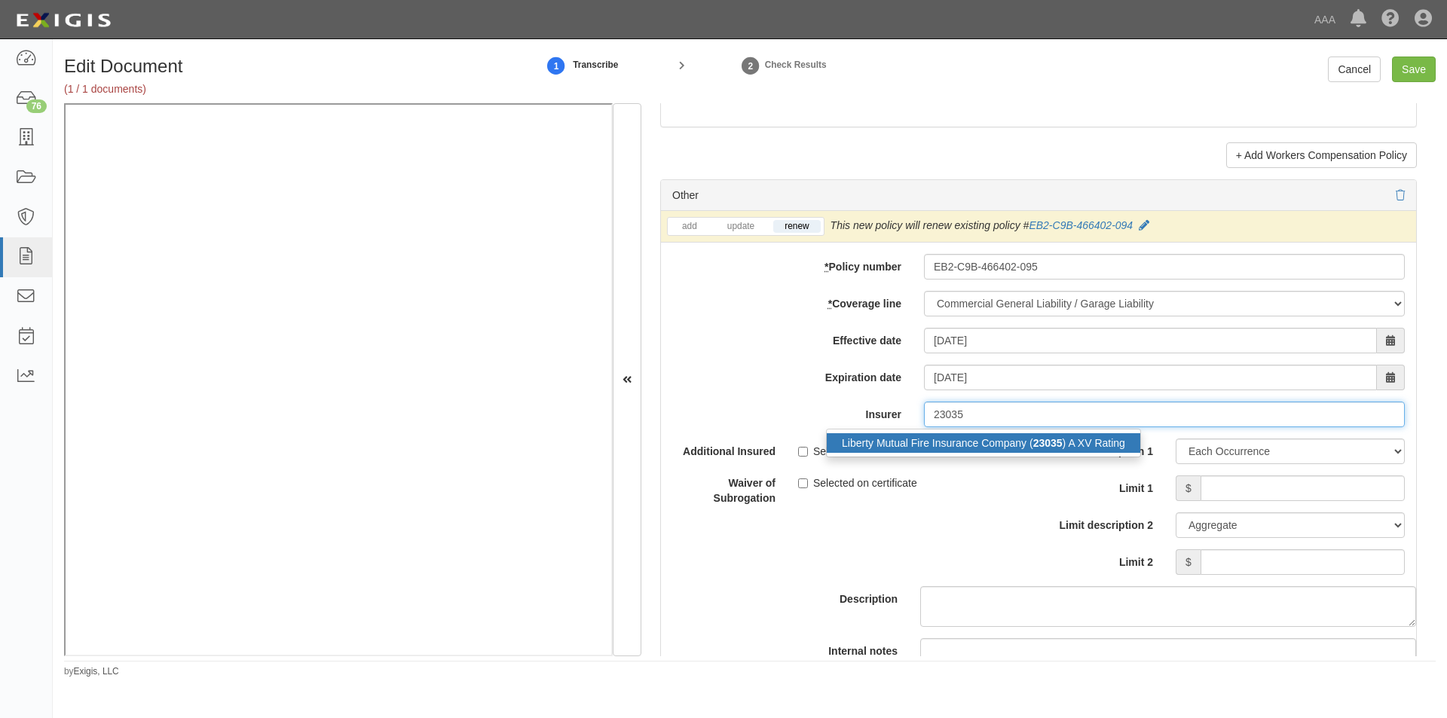
click at [961, 444] on div "Liberty Mutual Fire Insurance Company ( 23035 ) A XV Rating" at bounding box center [984, 443] width 314 height 20
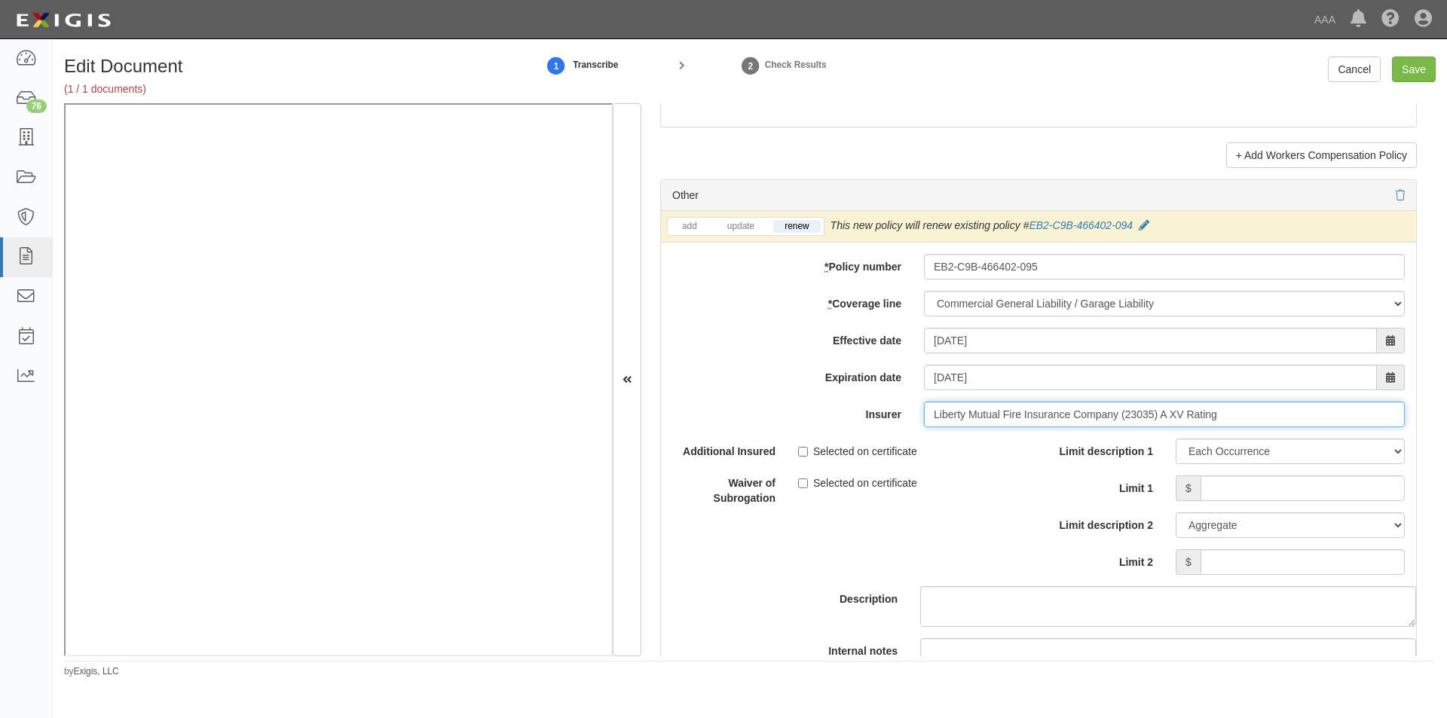
type input "Liberty Mutual Fire Insurance Company (23035) A XV Rating"
click at [801, 454] on input "Selected on certificate" at bounding box center [803, 452] width 10 height 10
checkbox input "true"
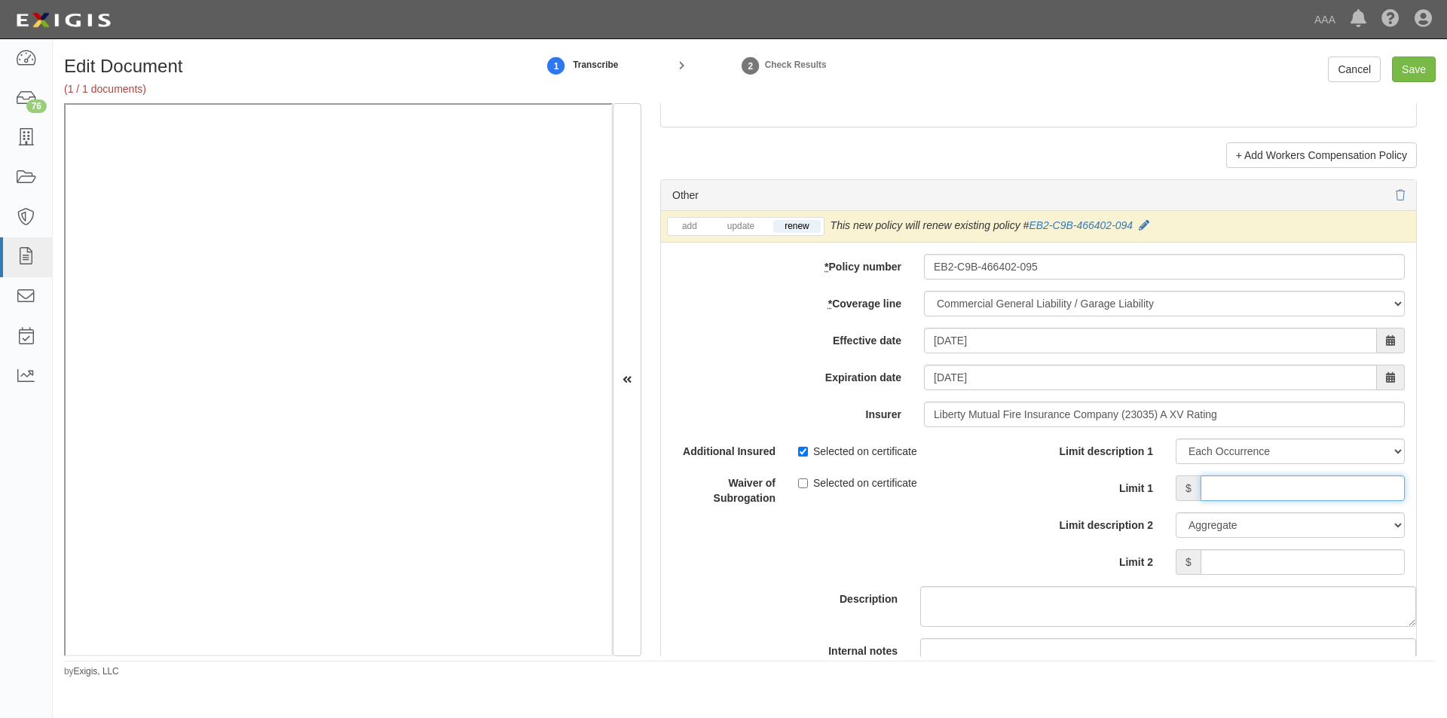
click at [1213, 495] on input "Limit 1" at bounding box center [1303, 489] width 204 height 26
type input "2,000,000"
click at [1237, 562] on input "Limit 2" at bounding box center [1303, 563] width 204 height 26
type input "4,000,000"
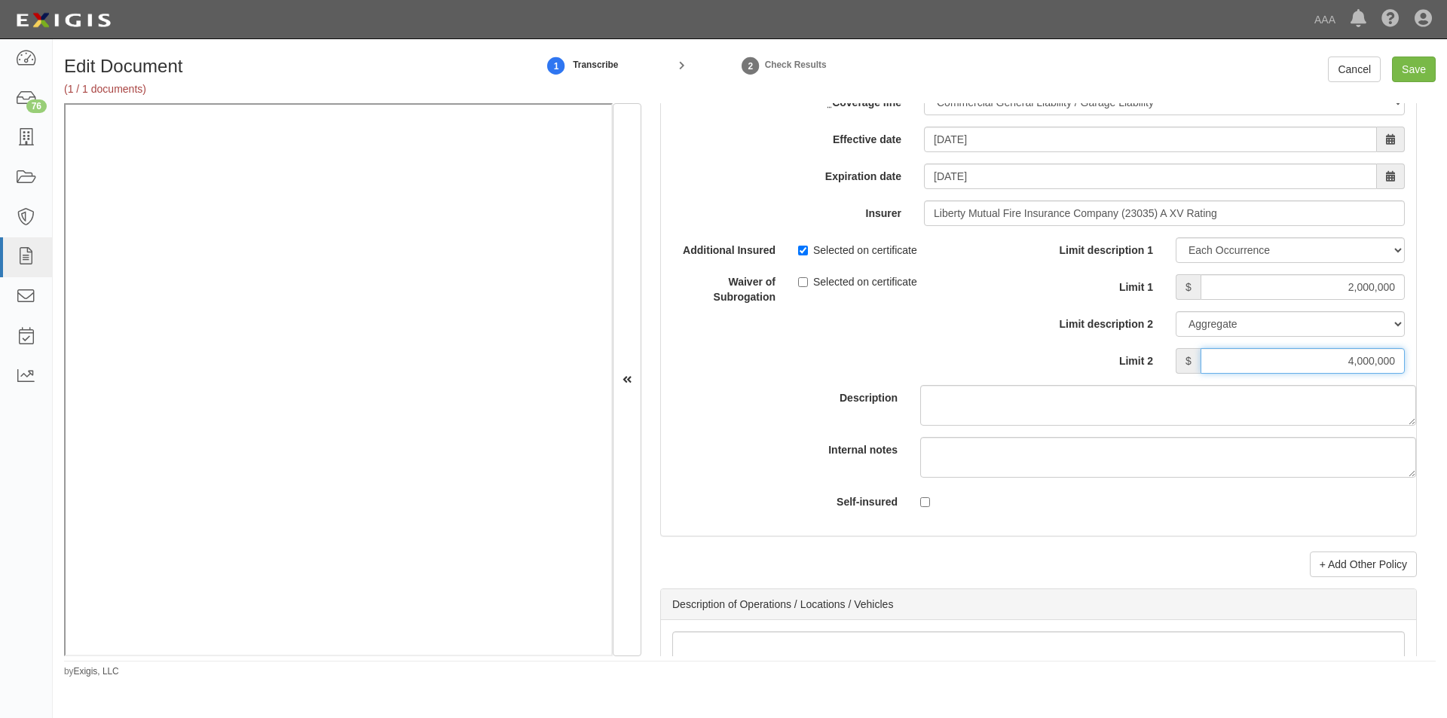
scroll to position [4540, 0]
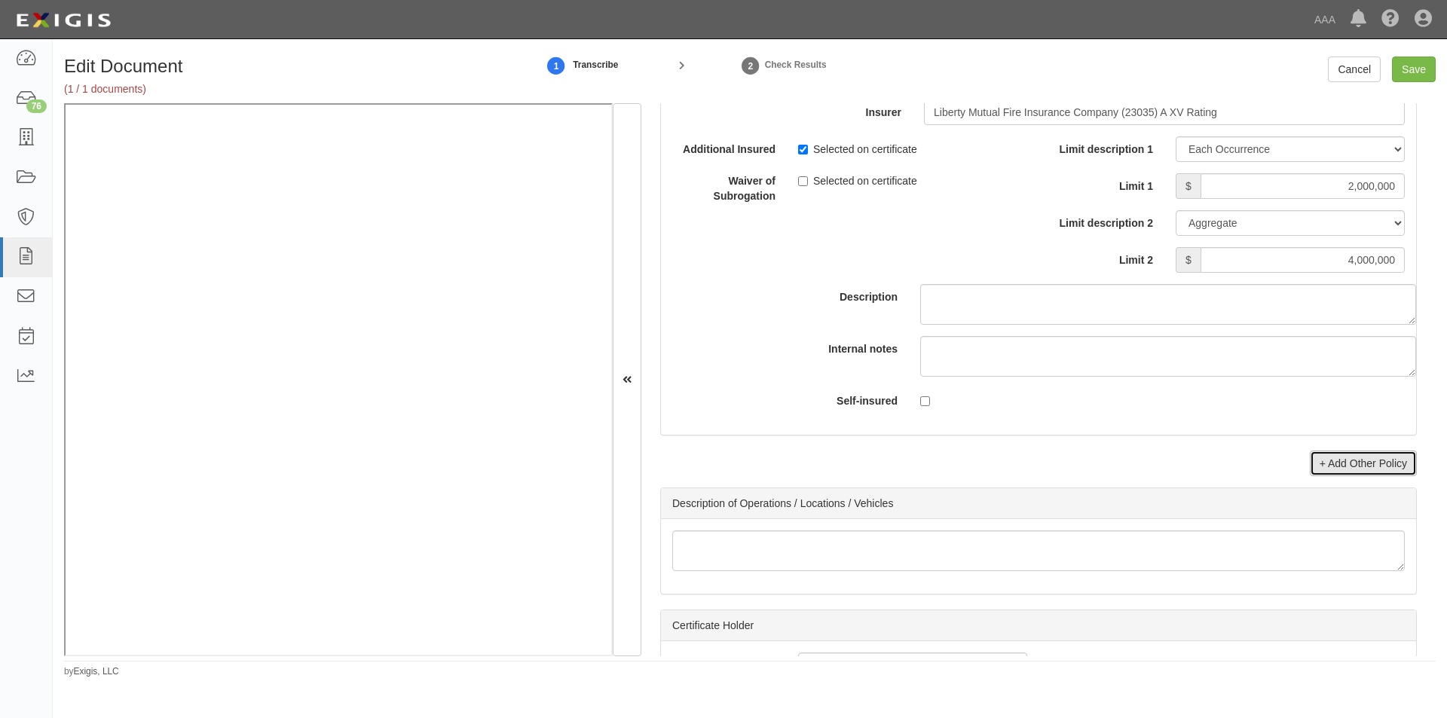
click at [1373, 468] on link "+ Add Other Policy" at bounding box center [1363, 464] width 107 height 26
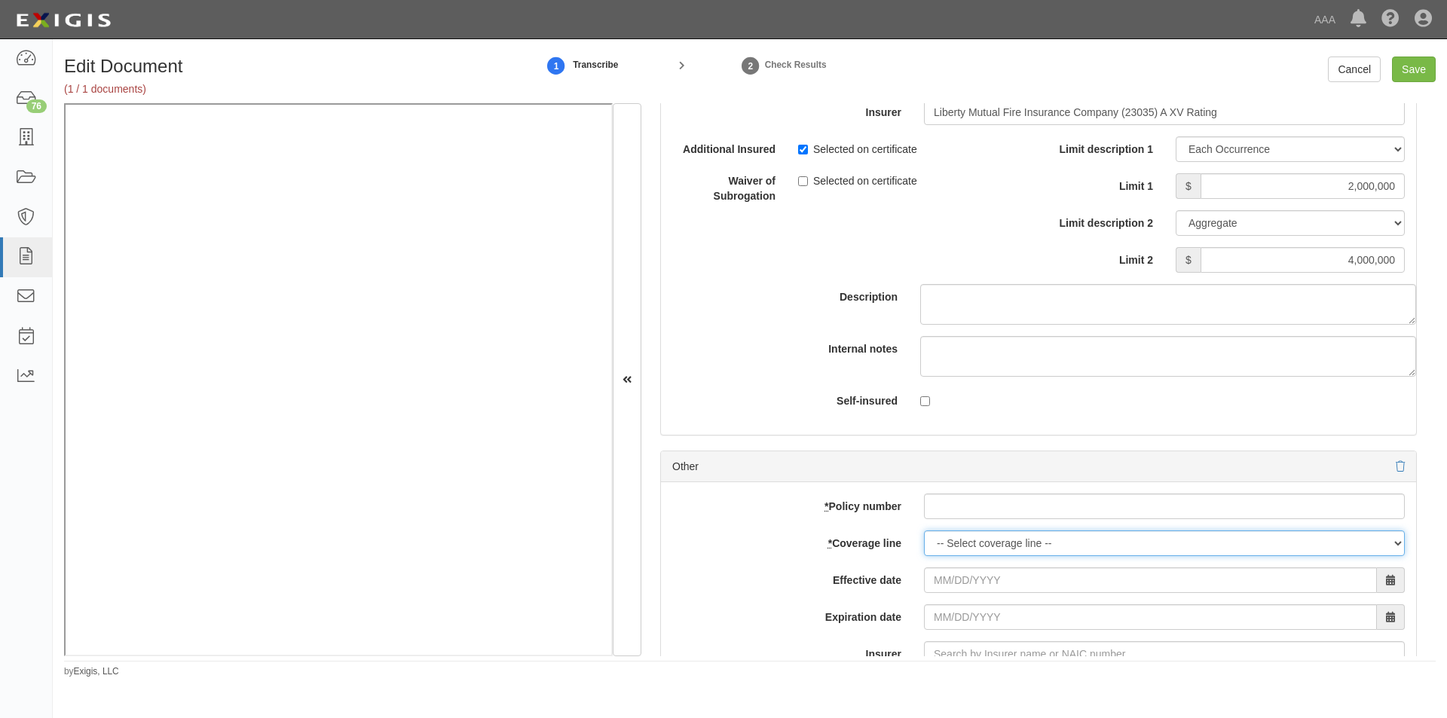
click at [995, 551] on select "-- Select coverage line -- Asbestos Abatement Auto Physical Damage Boiler & Mac…" at bounding box center [1164, 544] width 481 height 26
select select "56"
click at [924, 556] on select "-- Select coverage line -- Asbestos Abatement Auto Physical Damage Boiler & Mac…" at bounding box center [1164, 544] width 481 height 26
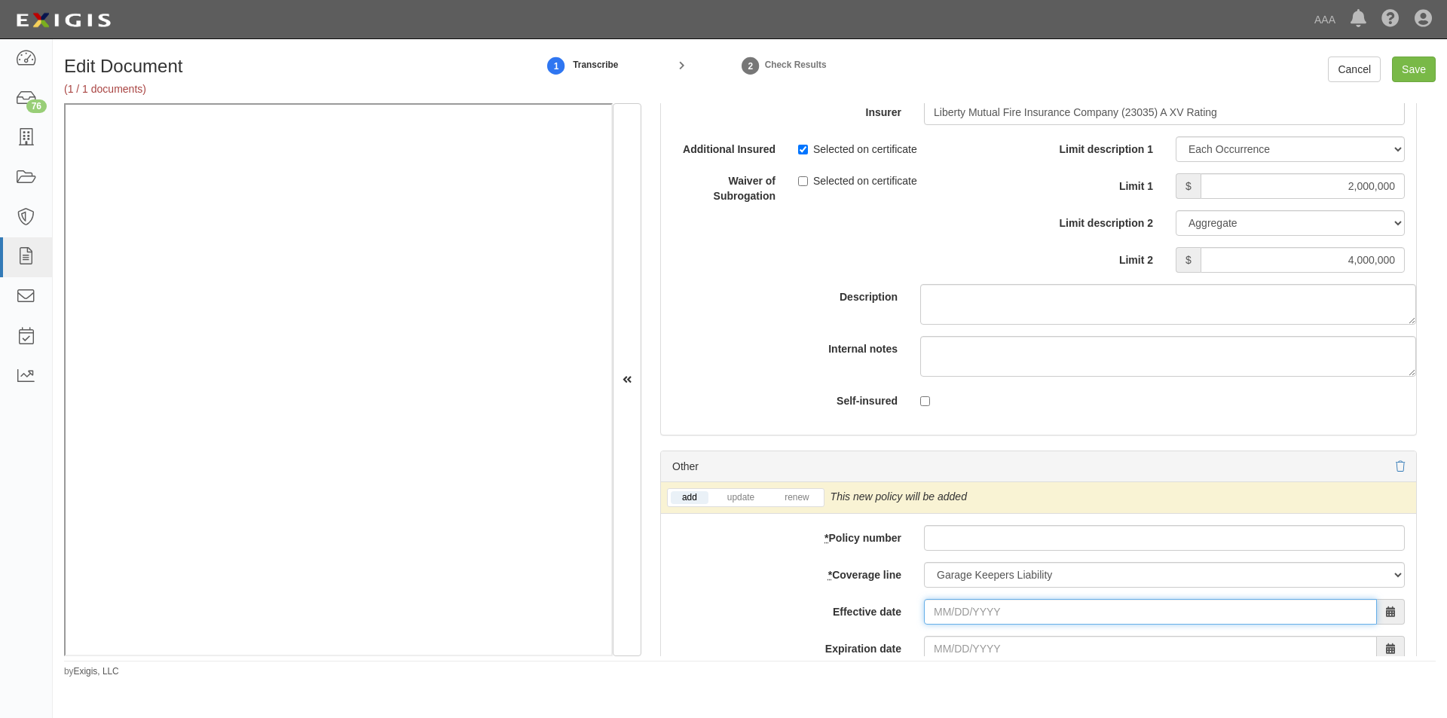
click at [963, 617] on input "Effective date" at bounding box center [1150, 612] width 453 height 26
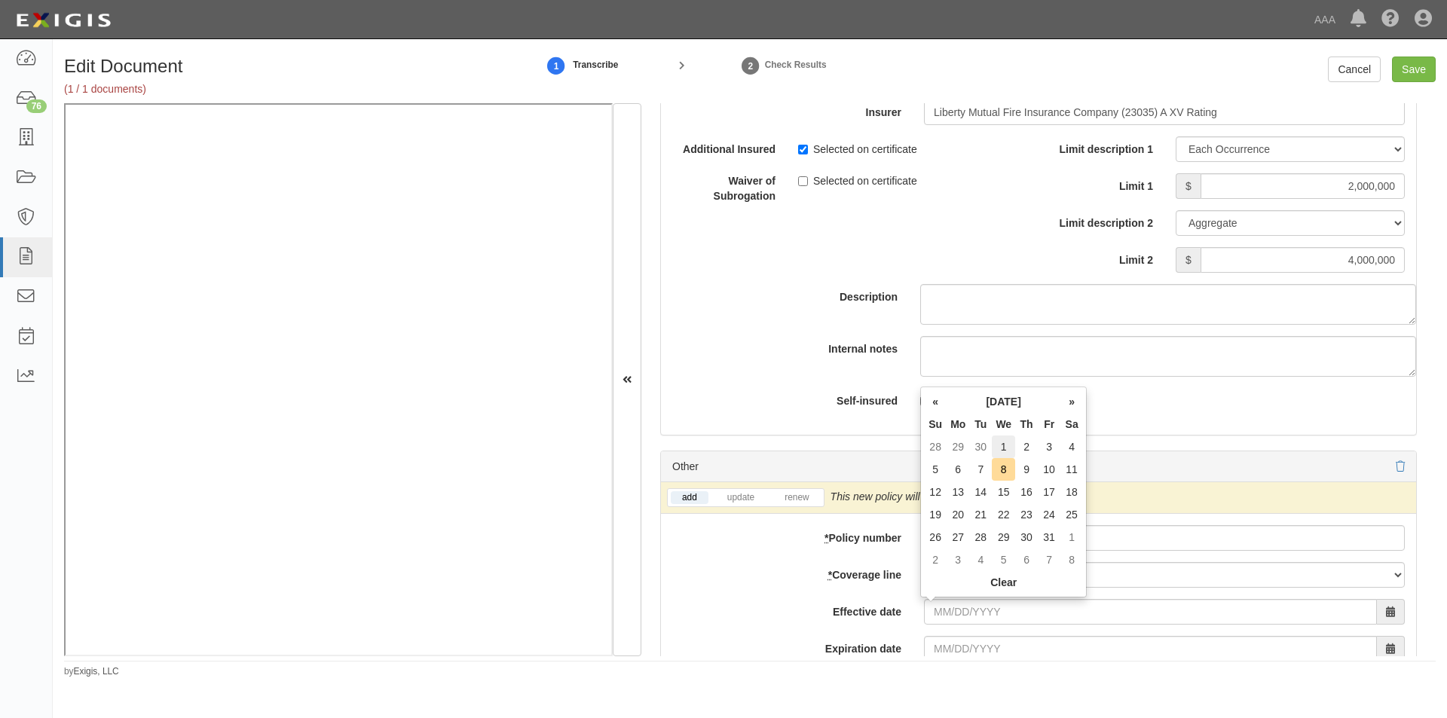
click at [1009, 452] on td "1" at bounding box center [1003, 447] width 23 height 23
type input "10/01/2025"
type input "10/01/2026"
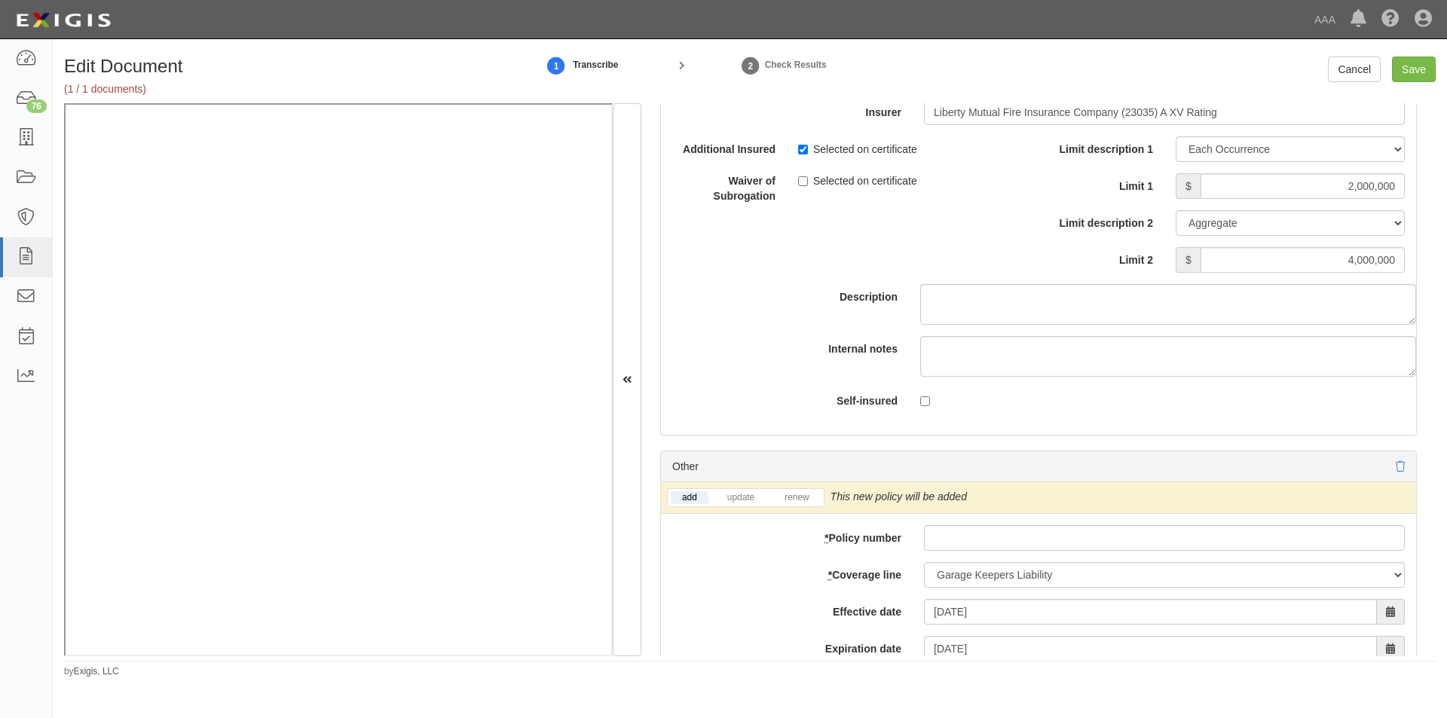
scroll to position [4917, 0]
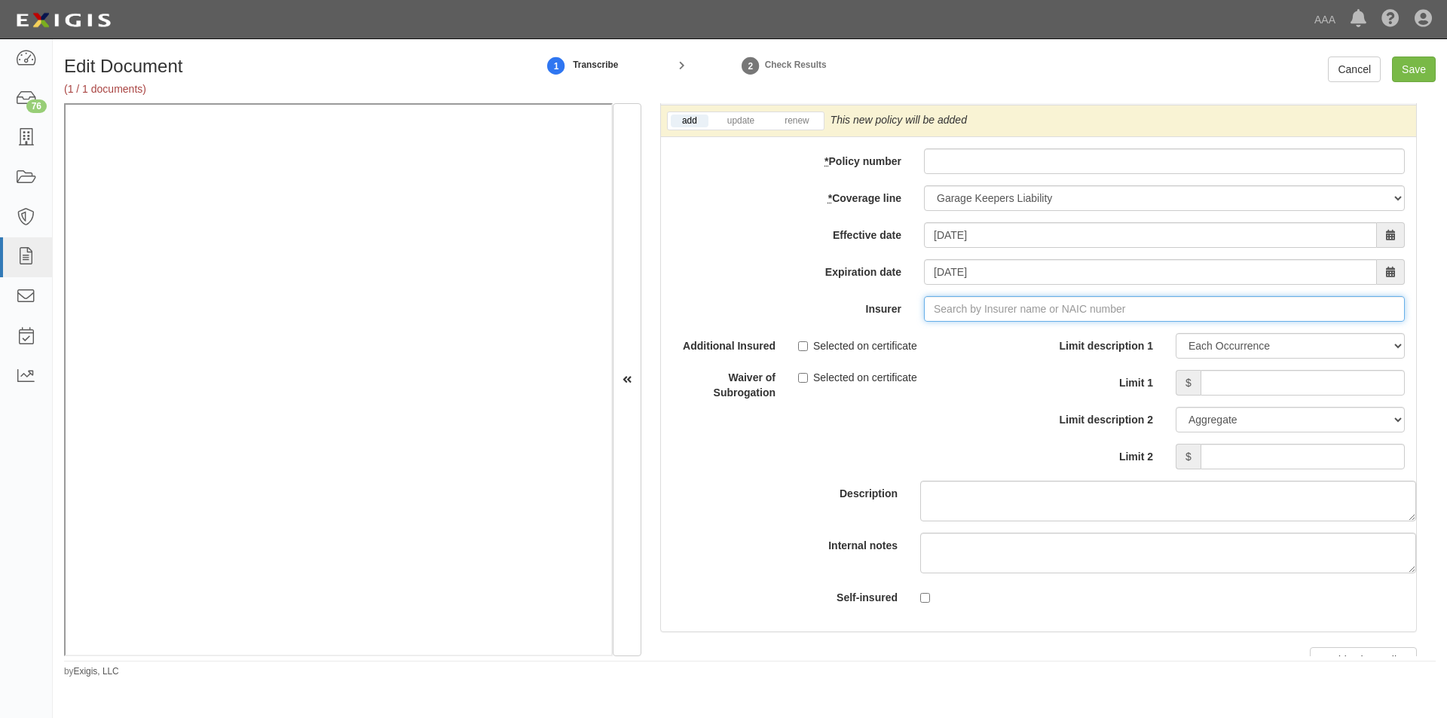
click at [989, 309] on input "Insurer" at bounding box center [1164, 309] width 481 height 26
type input "21st Century Advantage Insurance Company (25232) NR Rating"
type input "2"
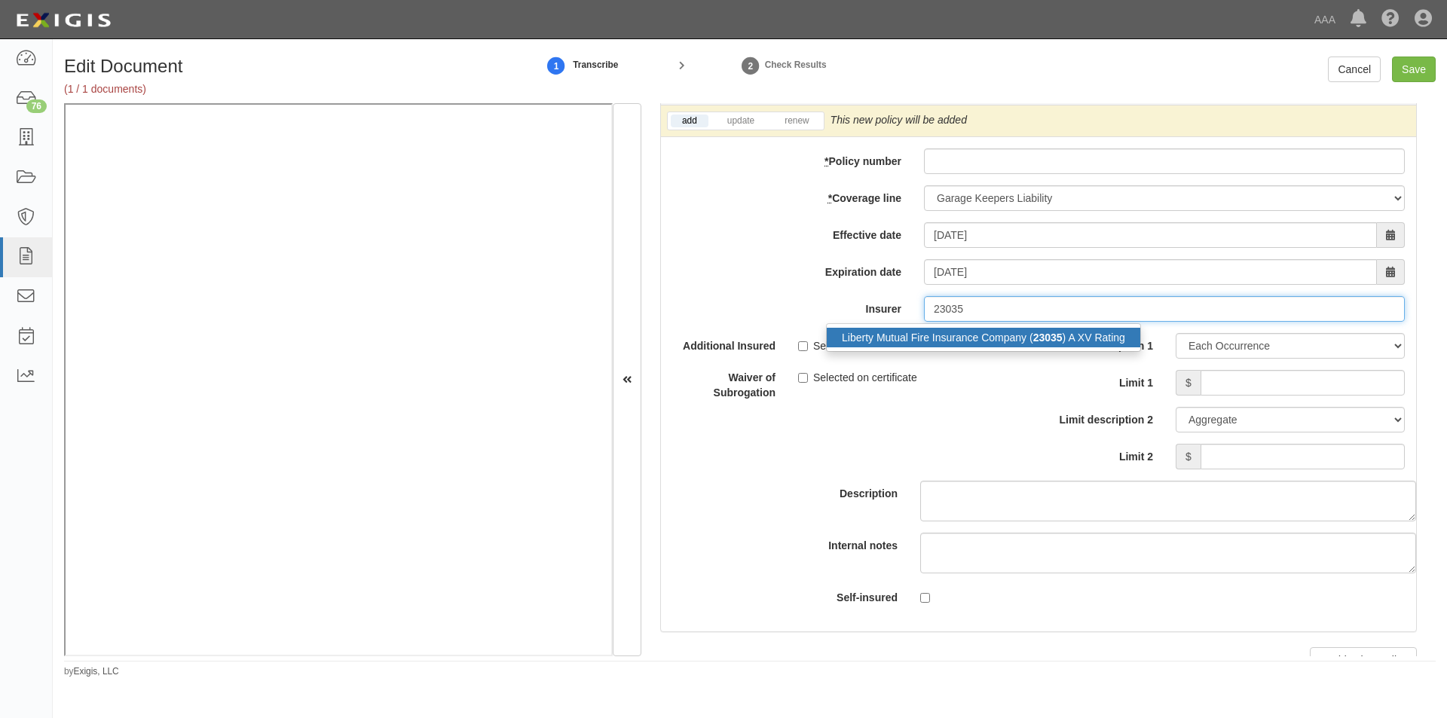
click at [922, 333] on div "Liberty Mutual Fire Insurance Company ( 23035 ) A XV Rating" at bounding box center [984, 338] width 314 height 20
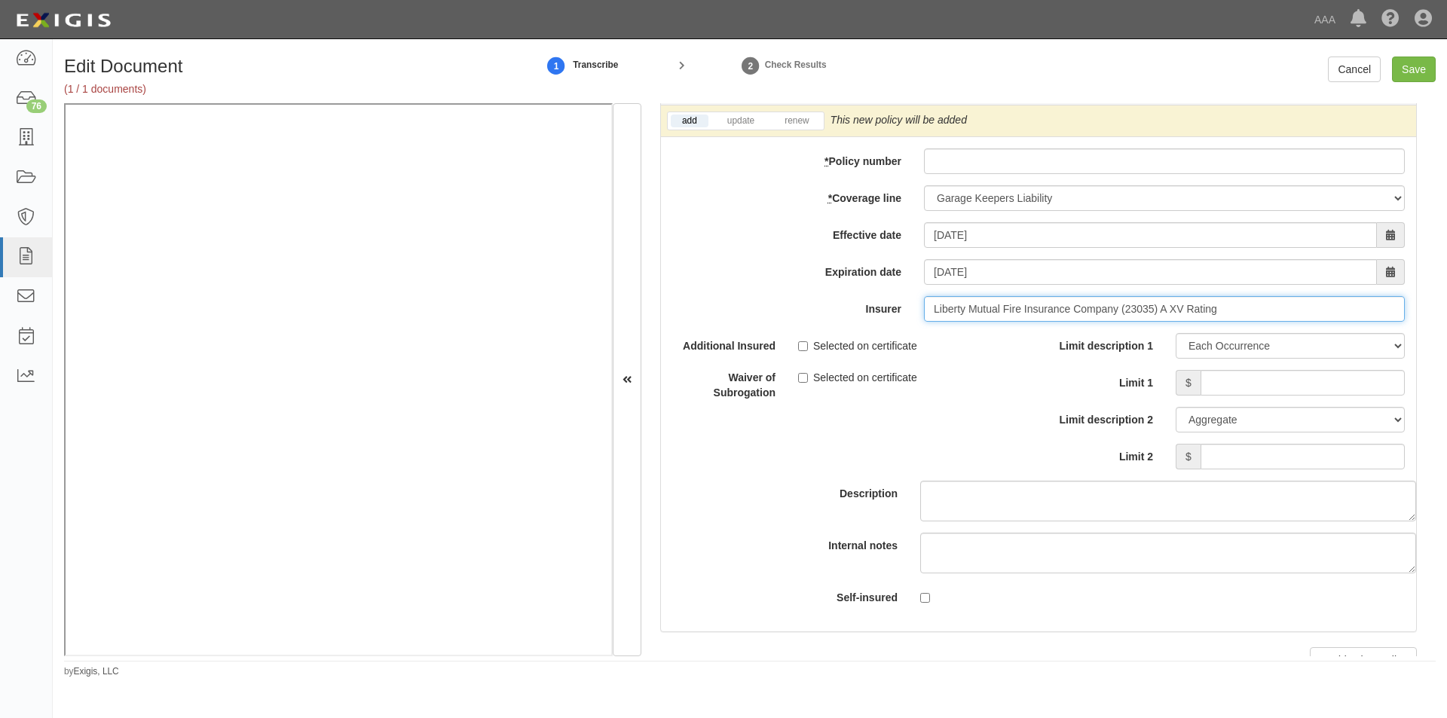
type input "Liberty Mutual Fire Insurance Company (23035) A XV Rating"
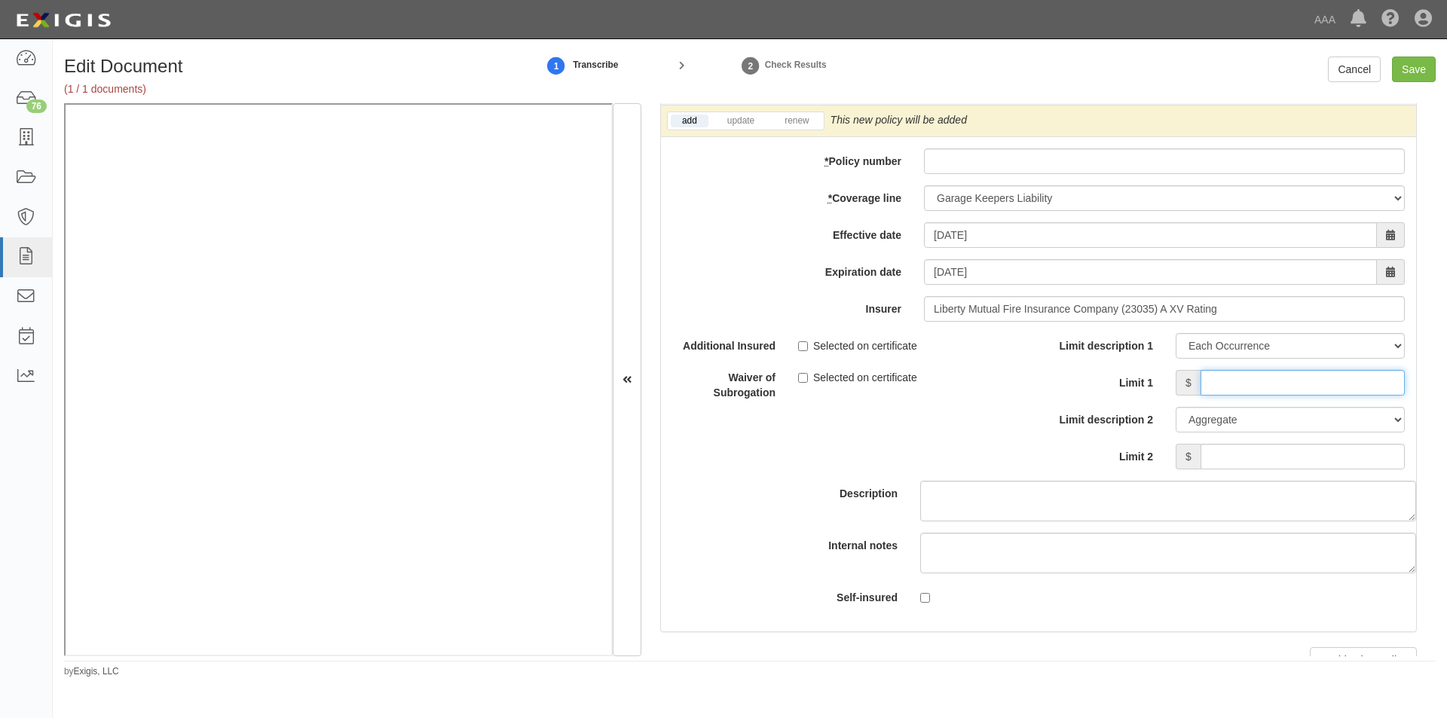
click at [1226, 386] on input "Limit 1" at bounding box center [1303, 383] width 204 height 26
type input "3,000,000"
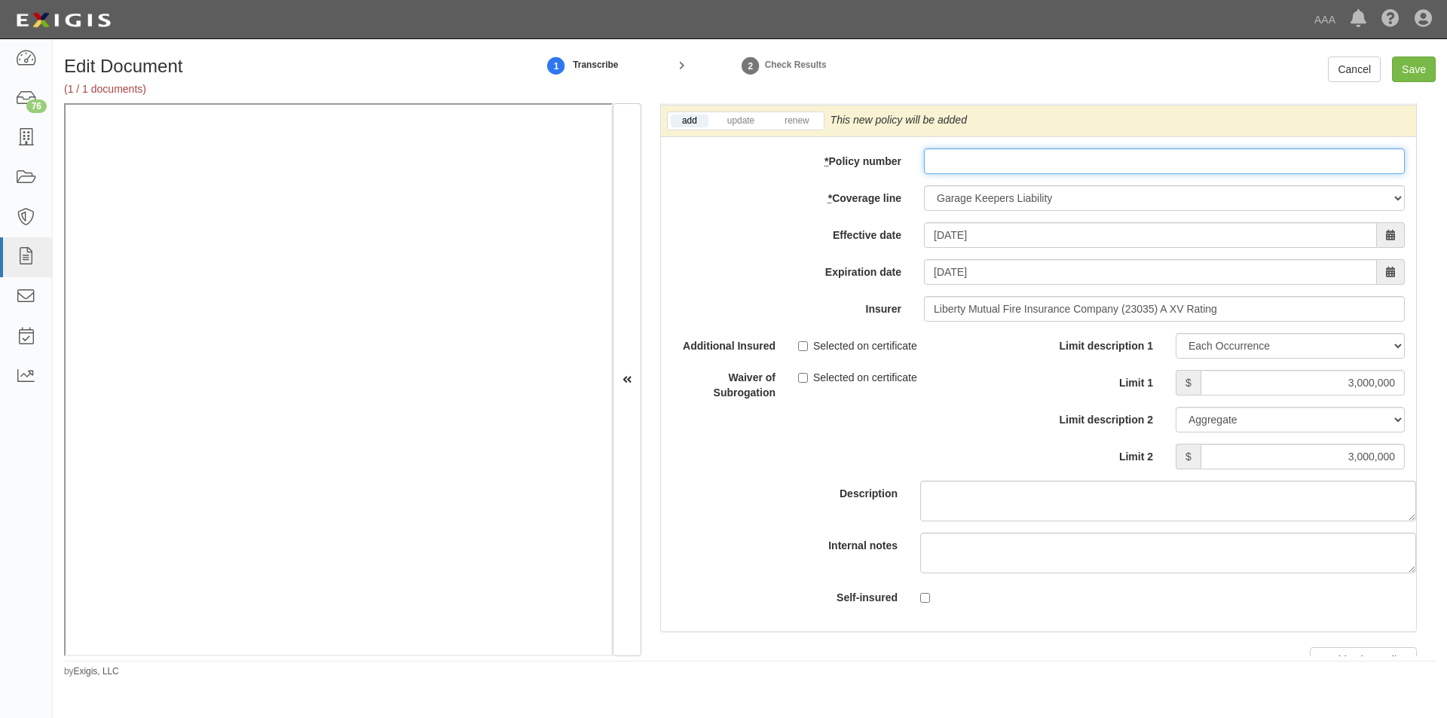
click at [1110, 164] on input "* Policy number" at bounding box center [1164, 161] width 481 height 26
paste input "EB2-C9B-466402-095"
type input "EB2-C9B-466402-095"
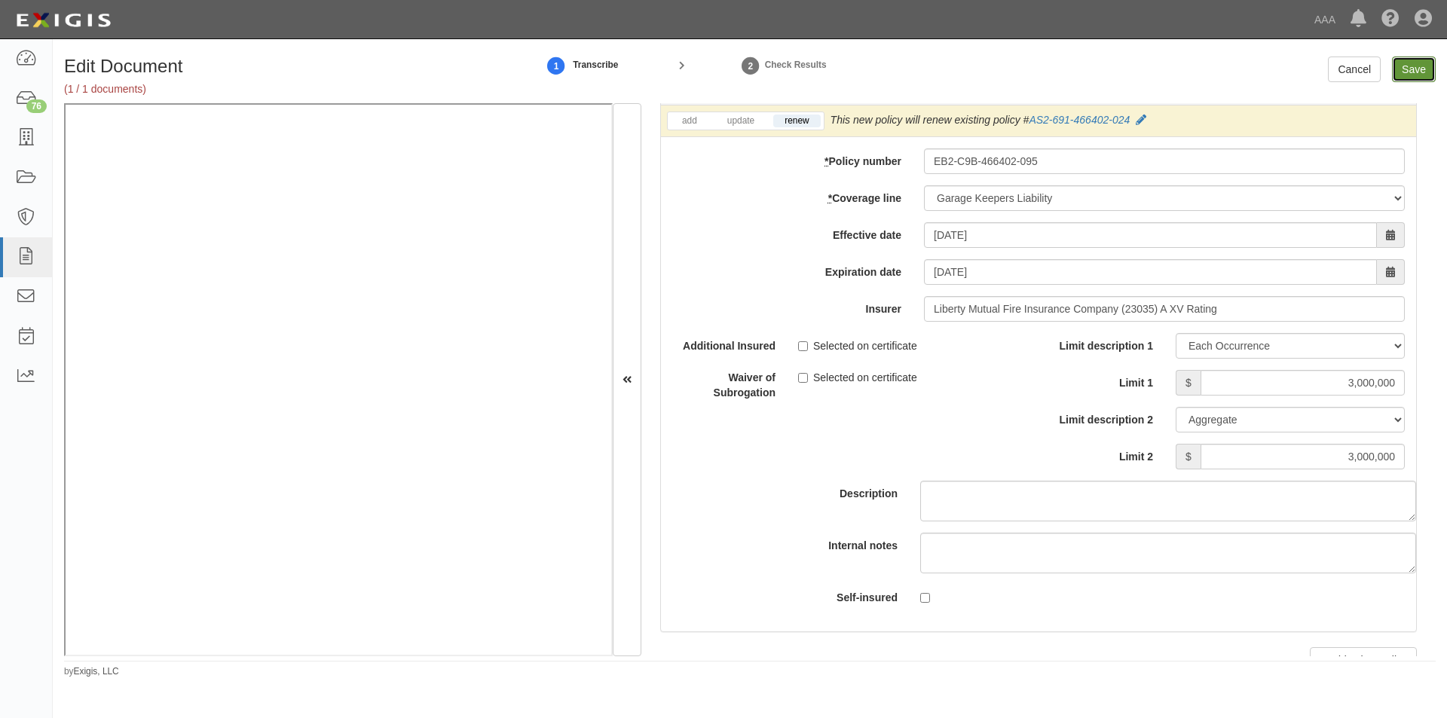
click at [1416, 66] on input "Save" at bounding box center [1414, 70] width 44 height 26
type input "5000000"
type input "2000000"
type input "4000000"
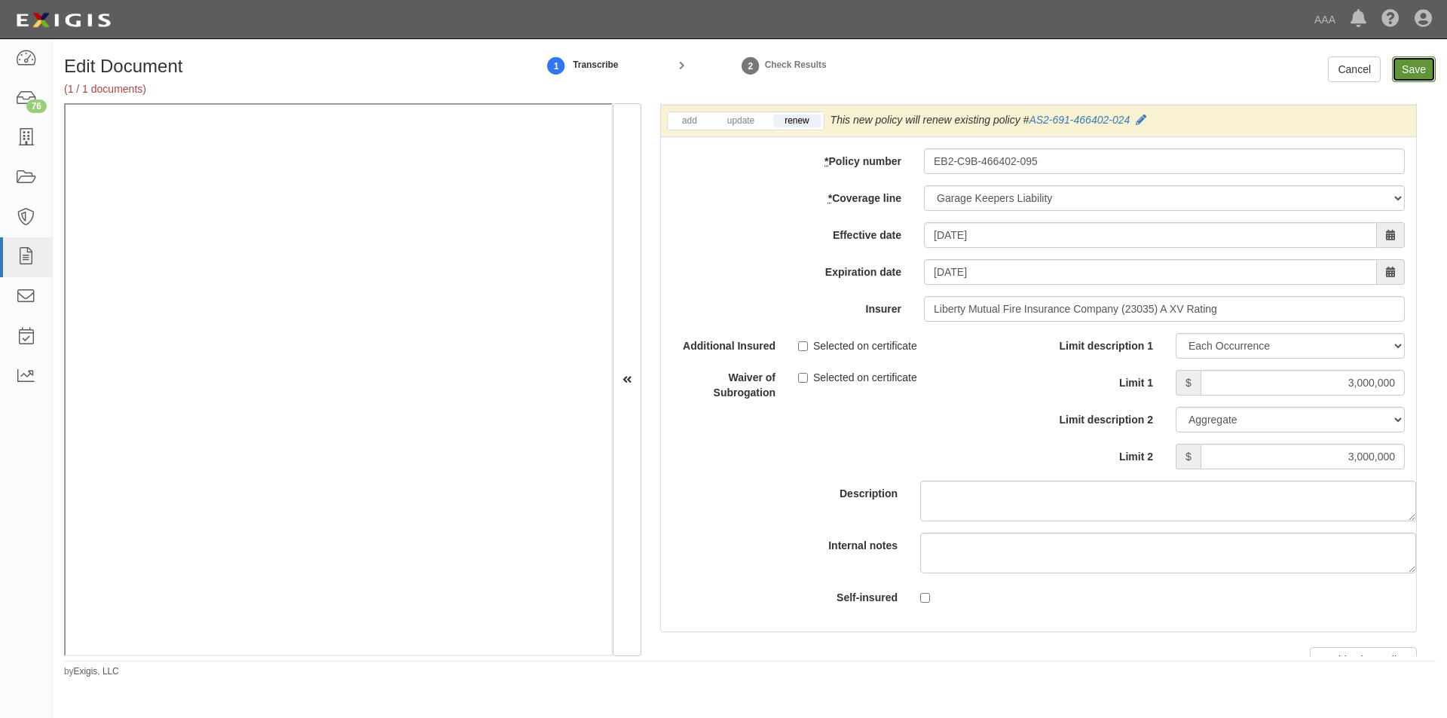
type input "3000000"
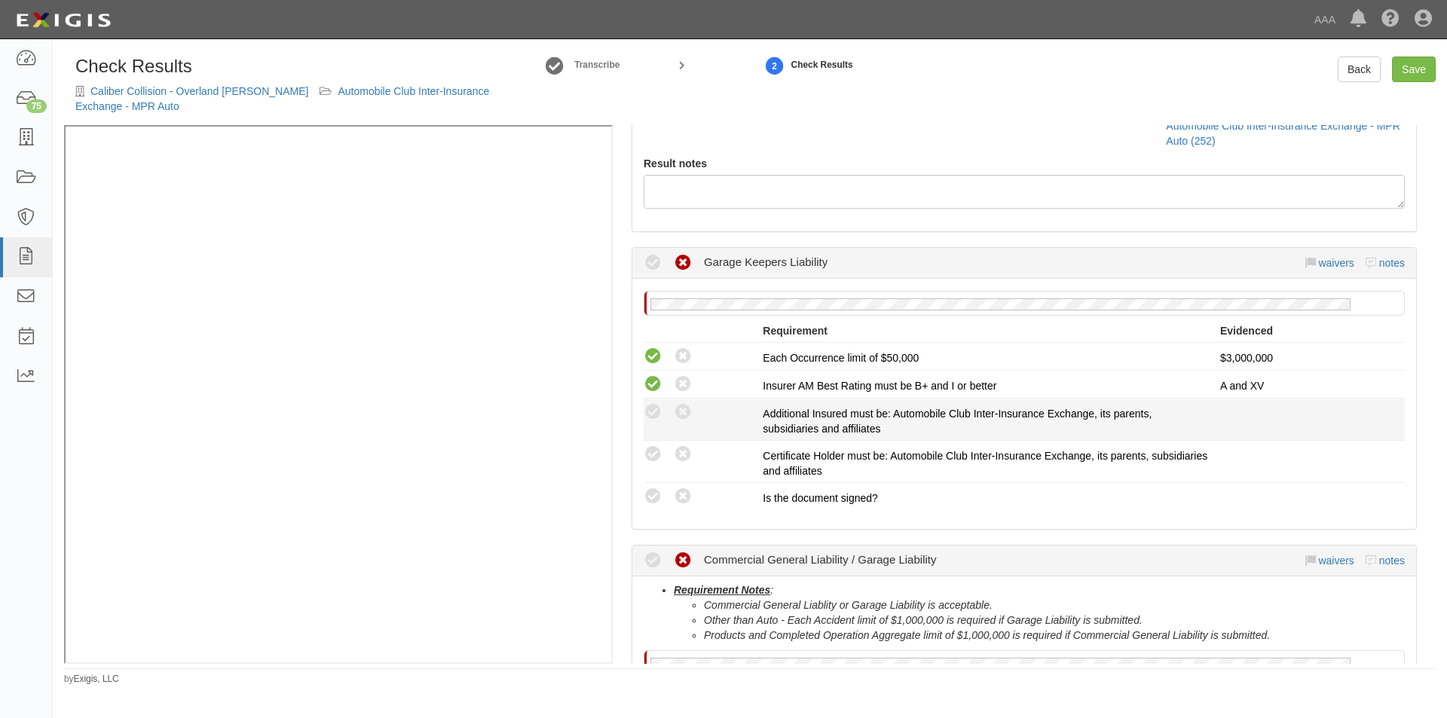
scroll to position [151, 0]
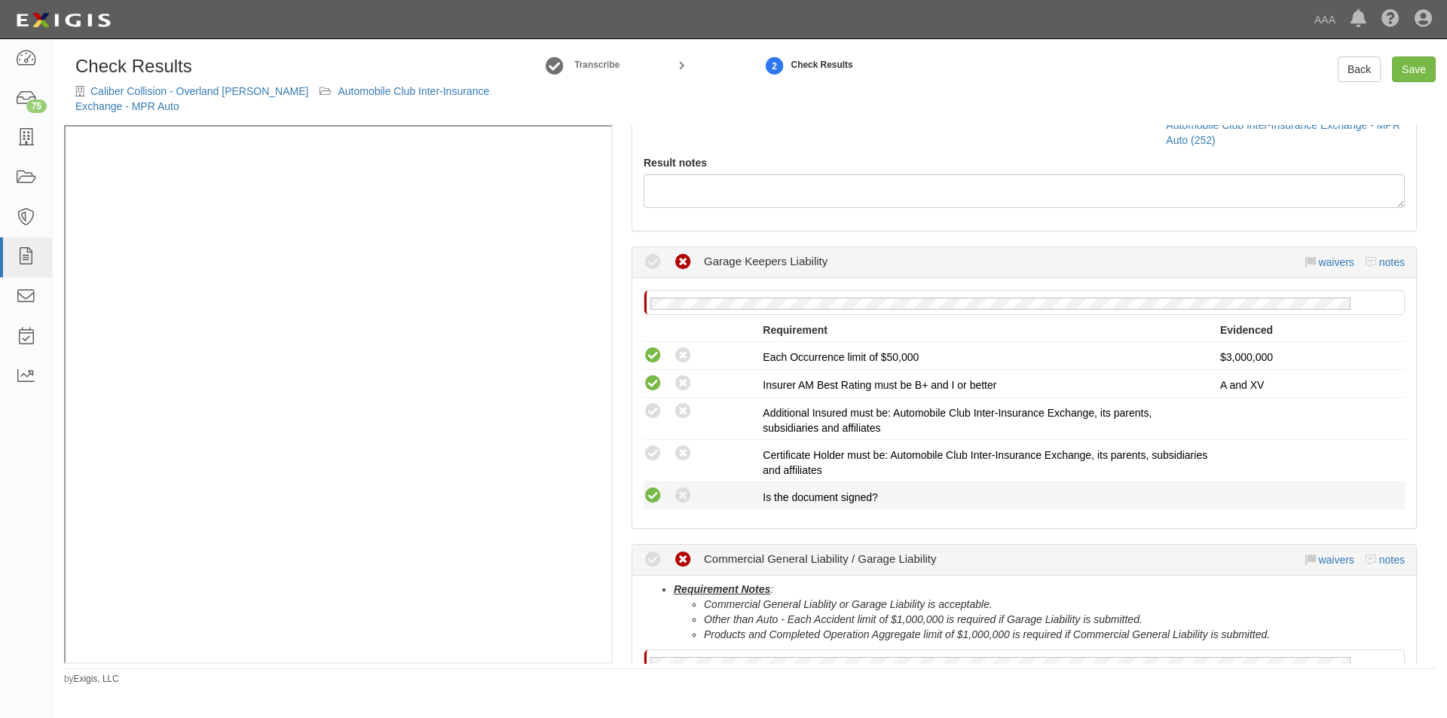
click at [645, 492] on icon at bounding box center [653, 496] width 19 height 19
radio input "true"
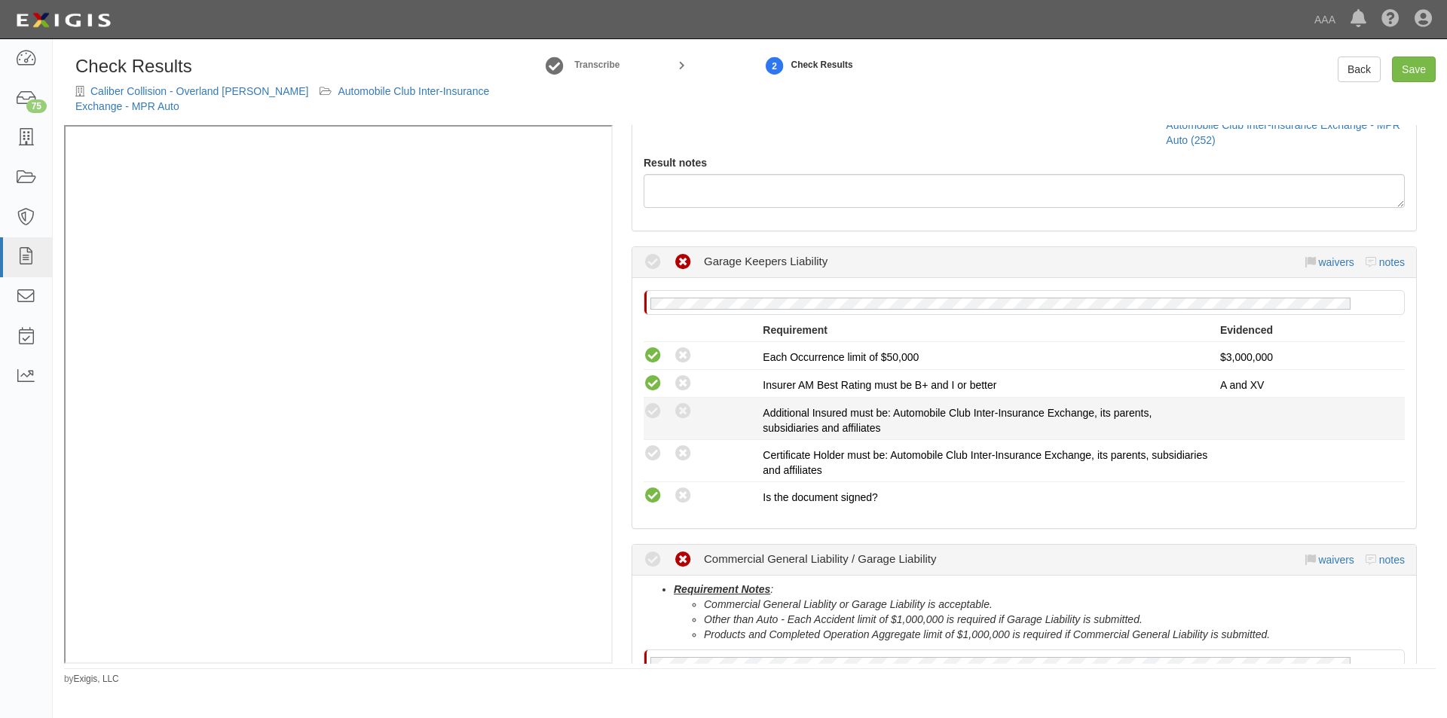
drag, startPoint x: 647, startPoint y: 454, endPoint x: 651, endPoint y: 433, distance: 21.6
click at [648, 451] on icon at bounding box center [653, 454] width 19 height 19
radio input "true"
click at [651, 420] on icon at bounding box center [653, 412] width 19 height 19
radio input "true"
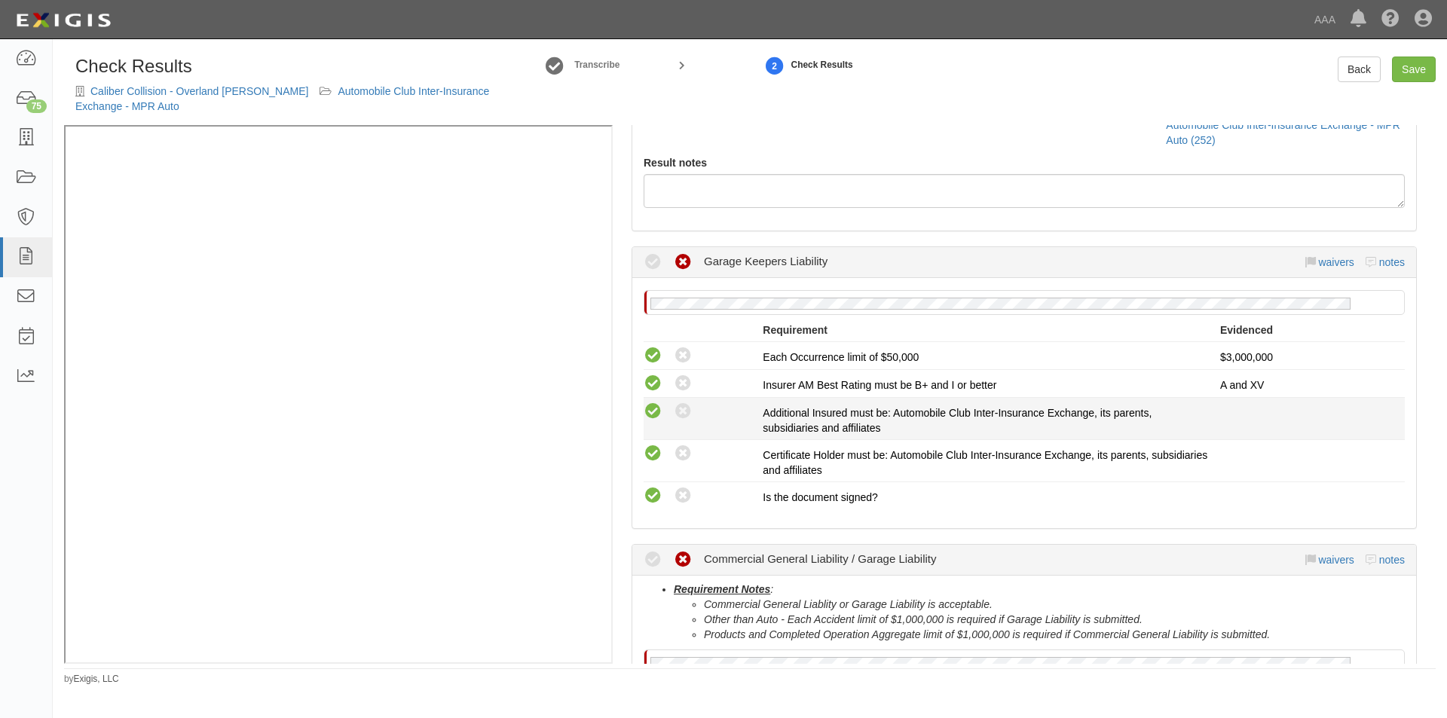
radio input "true"
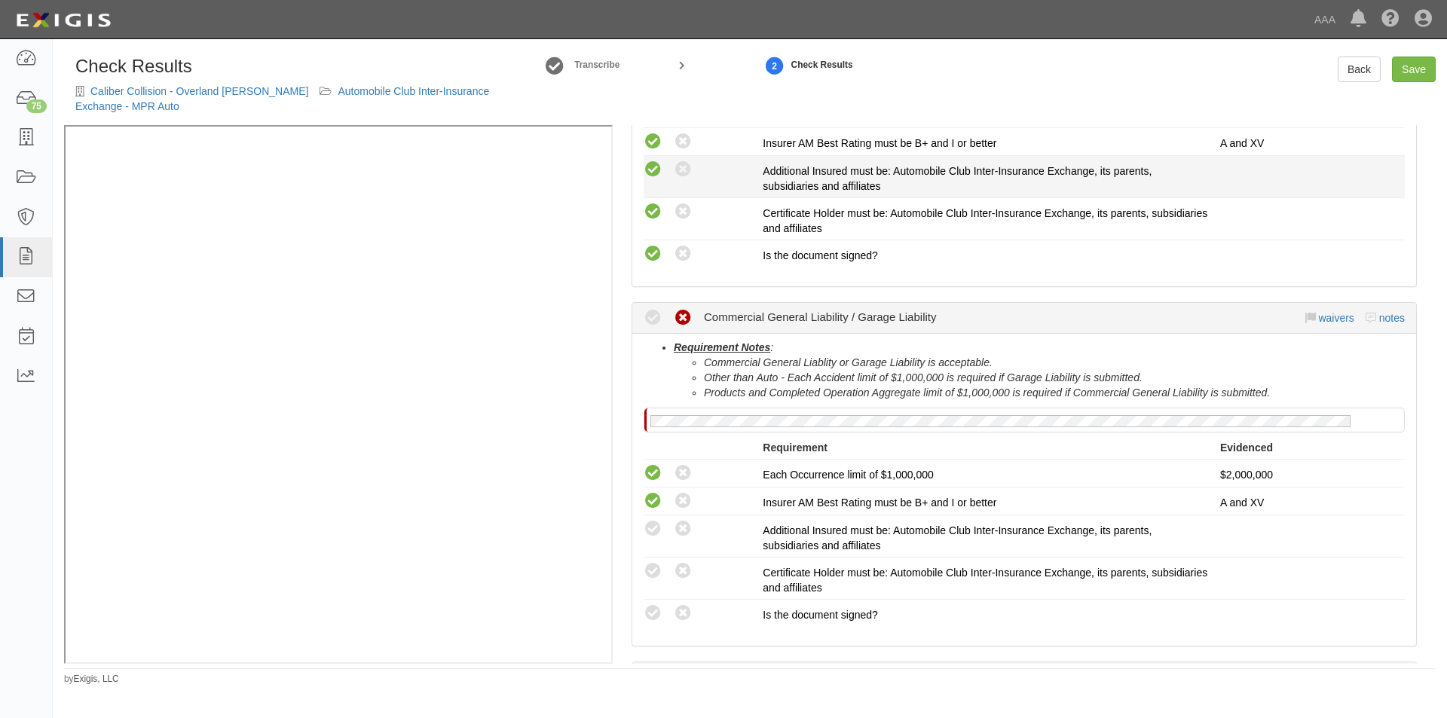
scroll to position [452, 0]
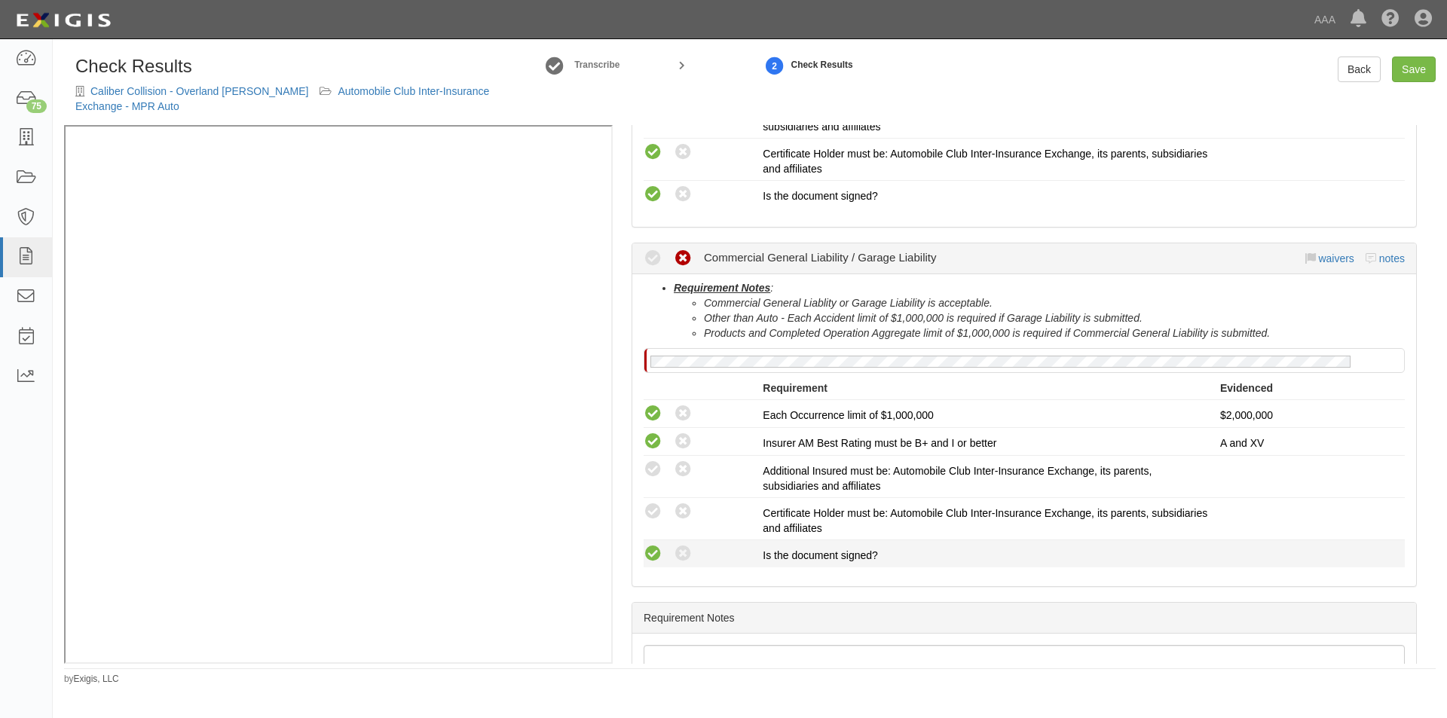
click at [645, 547] on icon at bounding box center [653, 554] width 19 height 19
radio input "true"
click at [654, 514] on icon at bounding box center [653, 512] width 19 height 19
radio input "true"
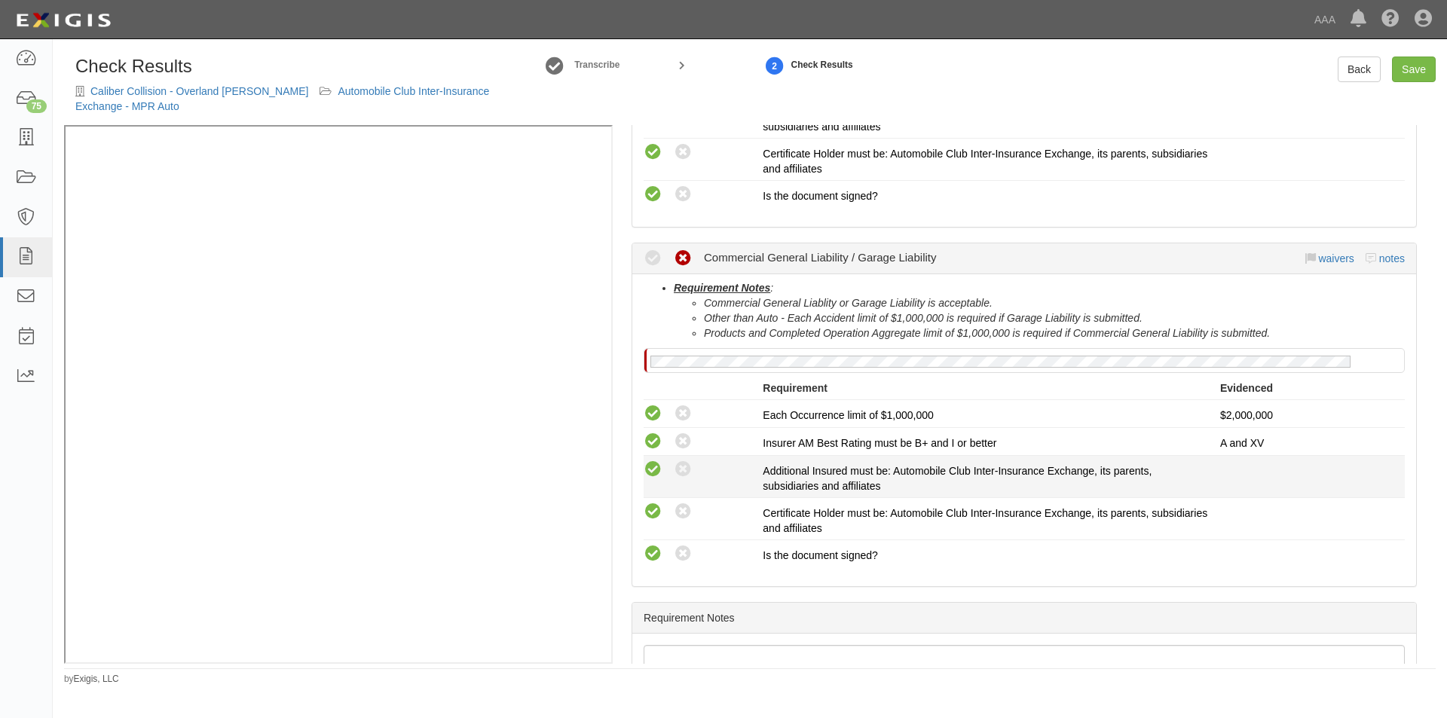
click at [652, 467] on icon at bounding box center [653, 470] width 19 height 19
radio input "true"
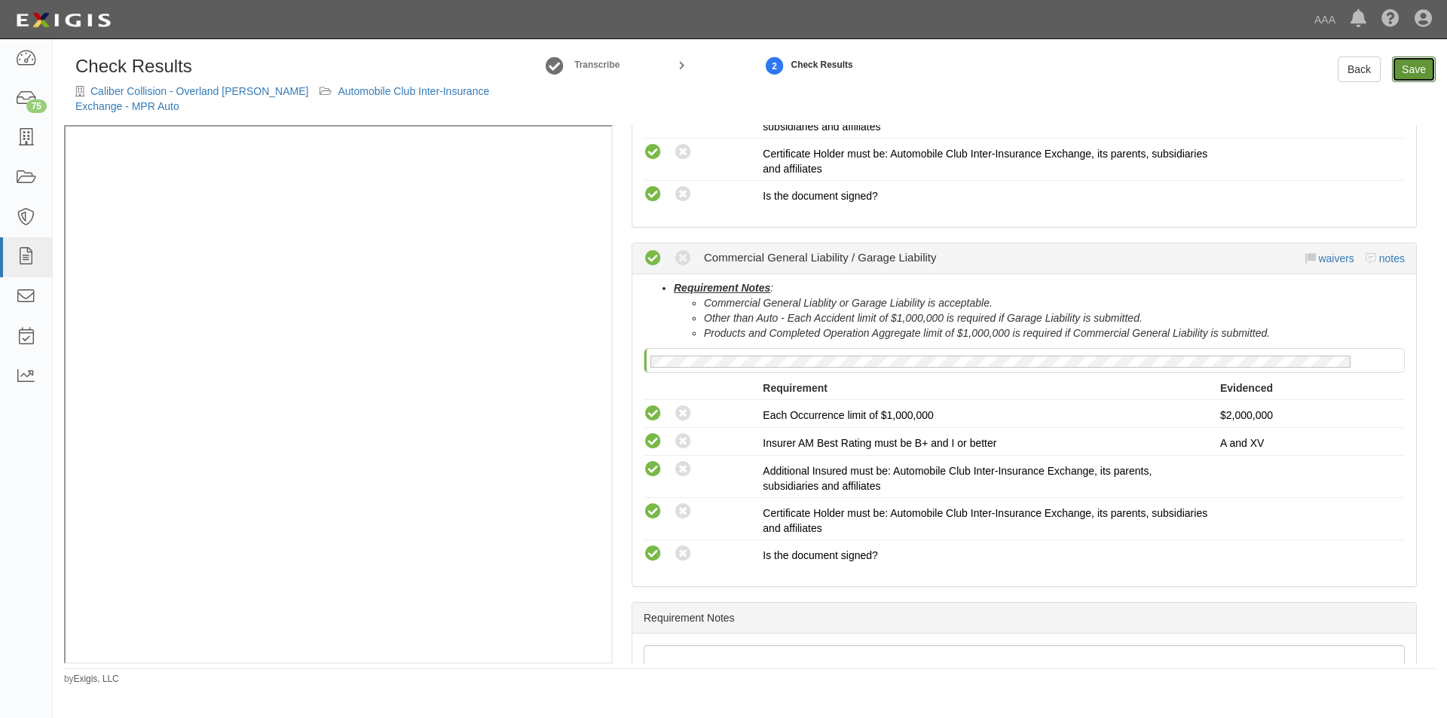
click at [1419, 75] on link "Save" at bounding box center [1414, 70] width 44 height 26
radio input "true"
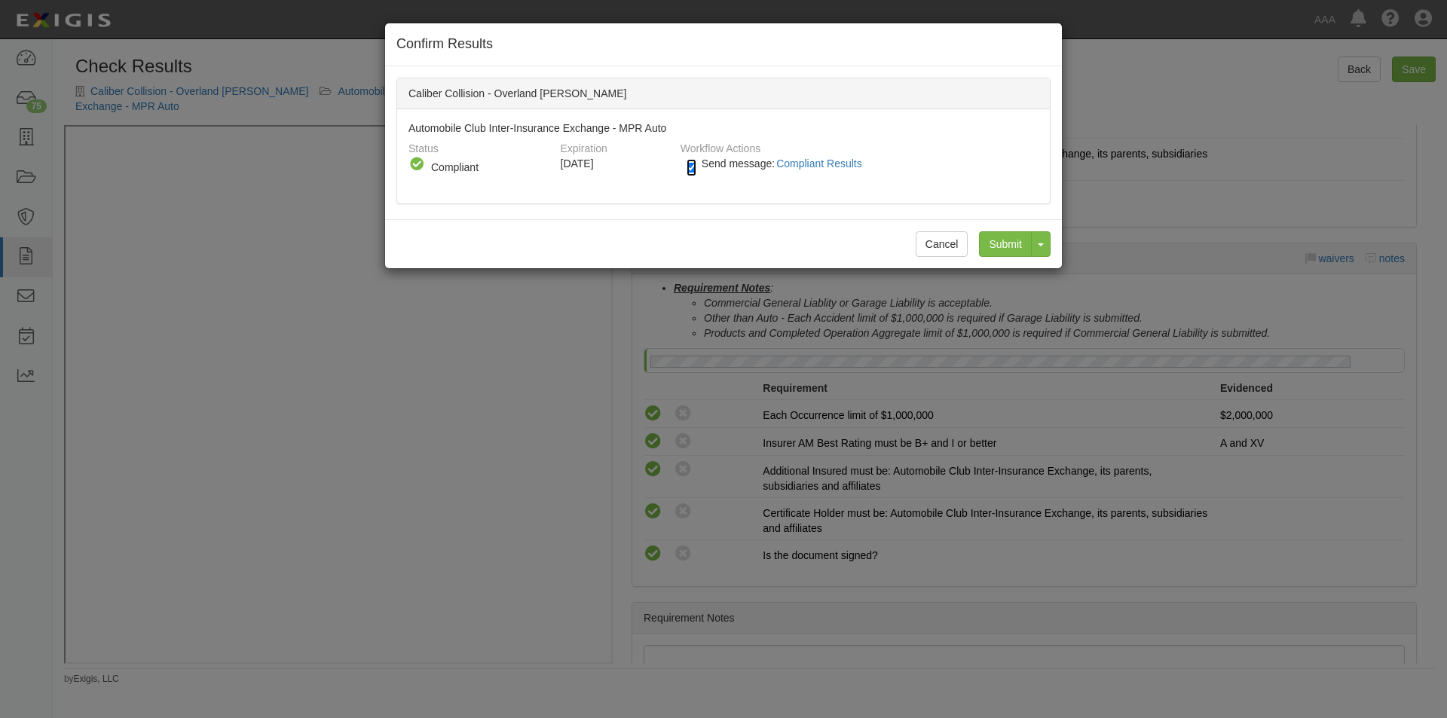
click at [692, 167] on input "Send message: Compliant Results" at bounding box center [692, 167] width 10 height 17
checkbox input "false"
click at [1005, 250] on input "Submit" at bounding box center [1005, 244] width 53 height 26
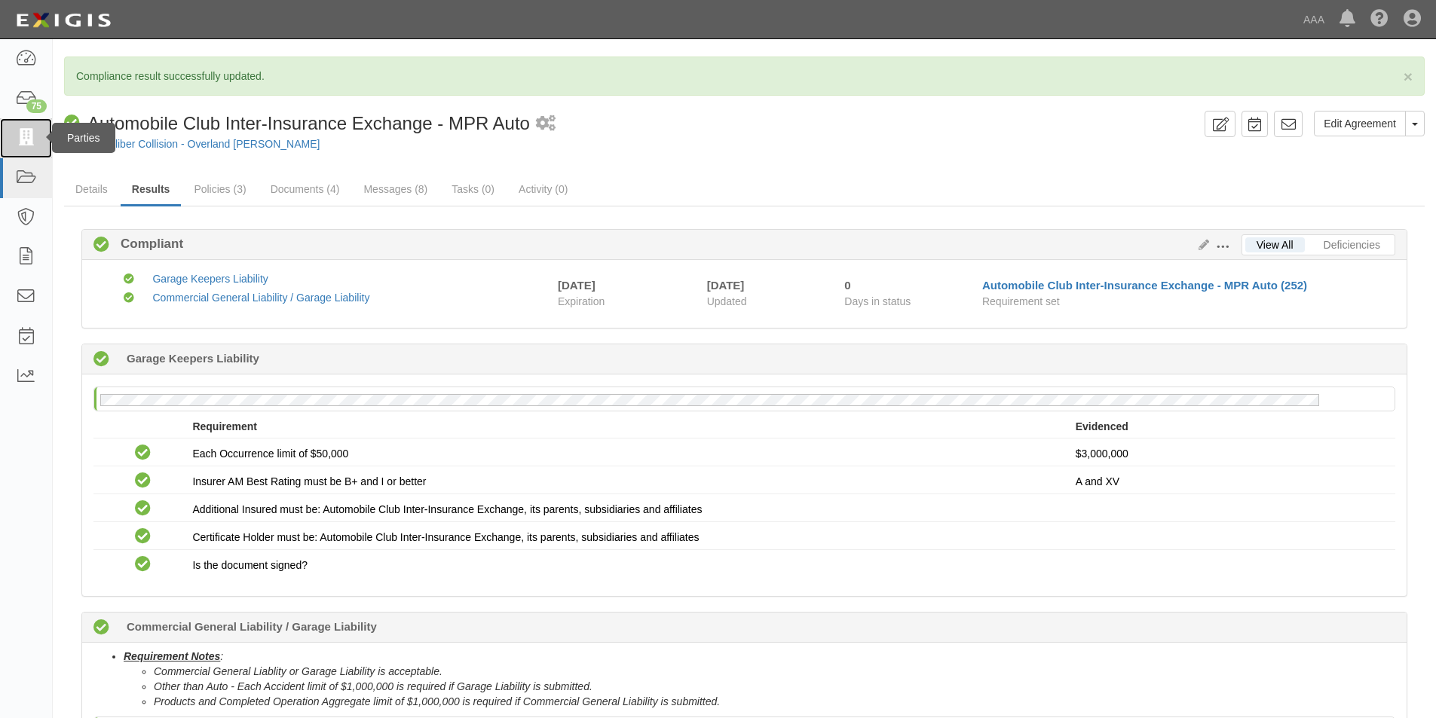
click at [23, 136] on icon at bounding box center [25, 138] width 21 height 17
